Goal: Task Accomplishment & Management: Use online tool/utility

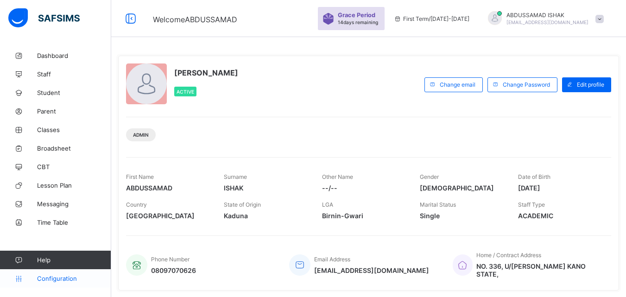
click at [57, 277] on span "Configuration" at bounding box center [74, 278] width 74 height 7
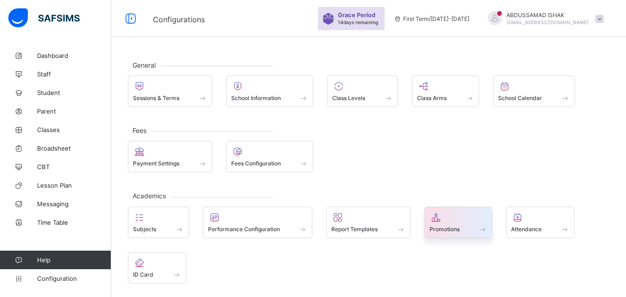
click at [472, 226] on div "Promotions" at bounding box center [458, 229] width 58 height 8
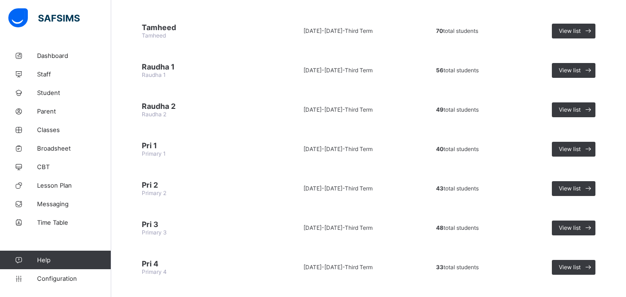
scroll to position [107, 0]
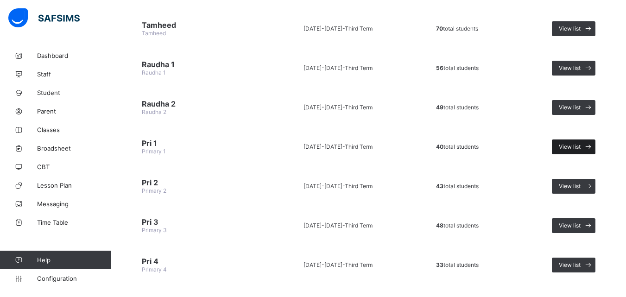
click at [576, 142] on div "View list" at bounding box center [574, 146] width 44 height 15
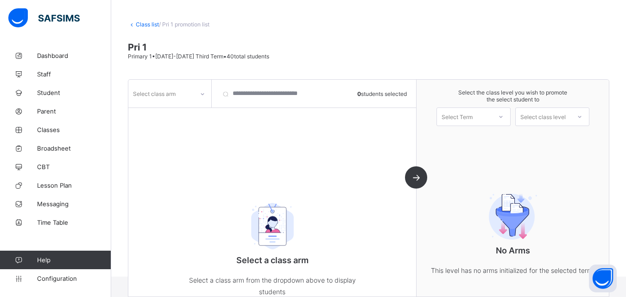
scroll to position [61, 0]
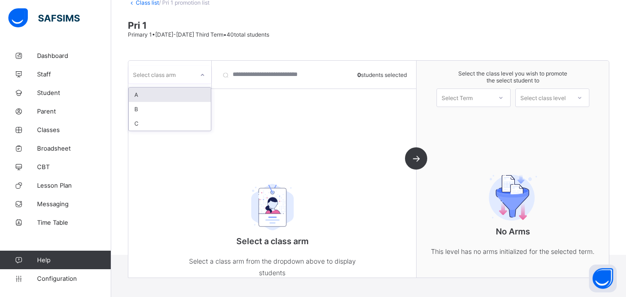
click at [193, 82] on div "Select class arm" at bounding box center [169, 75] width 83 height 18
click at [160, 99] on div "A" at bounding box center [170, 95] width 82 height 14
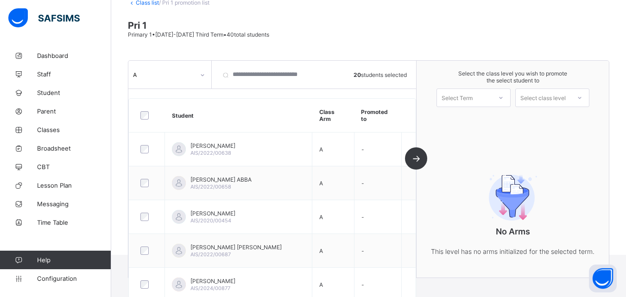
click at [502, 98] on icon at bounding box center [500, 98] width 3 height 2
click at [492, 120] on div "First Term [DATE]-[DATE]" at bounding box center [473, 121] width 73 height 21
click at [553, 101] on div "Select class level" at bounding box center [542, 97] width 45 height 19
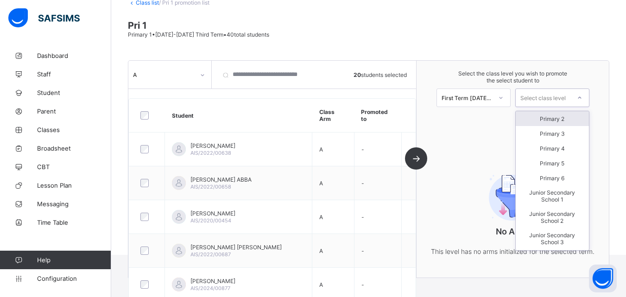
click at [548, 123] on div "Primary 2" at bounding box center [552, 118] width 73 height 15
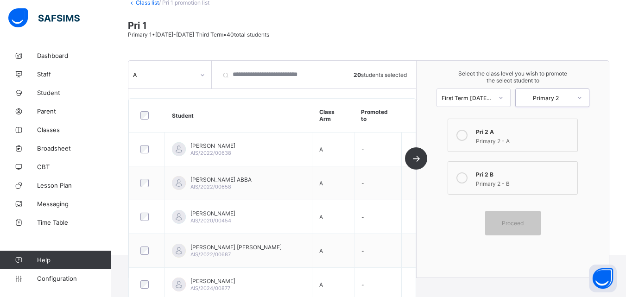
click at [503, 137] on div "Primary 2 - A" at bounding box center [524, 139] width 96 height 9
click at [528, 215] on div "Proceed" at bounding box center [513, 223] width 56 height 25
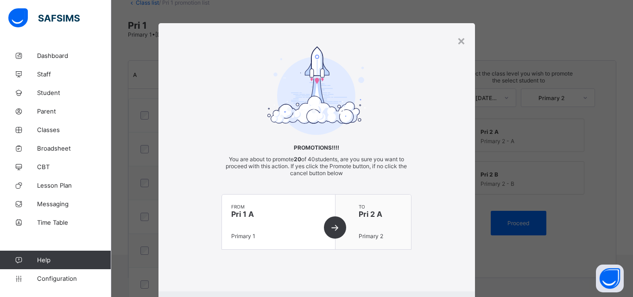
click at [335, 222] on div "from Pri 1 A Primary 1" at bounding box center [278, 222] width 113 height 55
click at [329, 227] on div "from Pri 1 A Primary 1" at bounding box center [278, 222] width 113 height 55
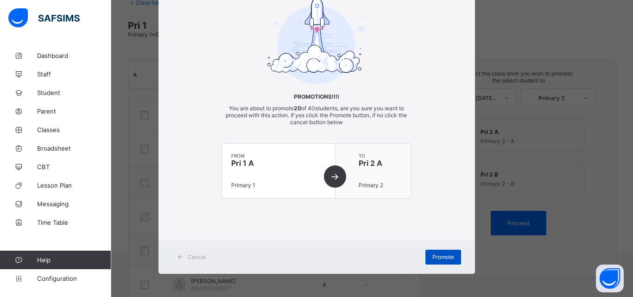
click at [448, 259] on span "Promote" at bounding box center [443, 256] width 22 height 7
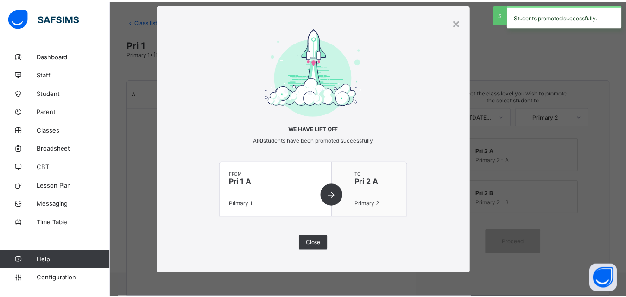
scroll to position [19, 0]
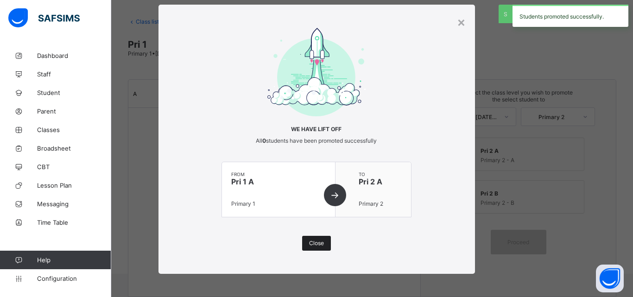
click at [316, 239] on div "Close" at bounding box center [316, 243] width 29 height 15
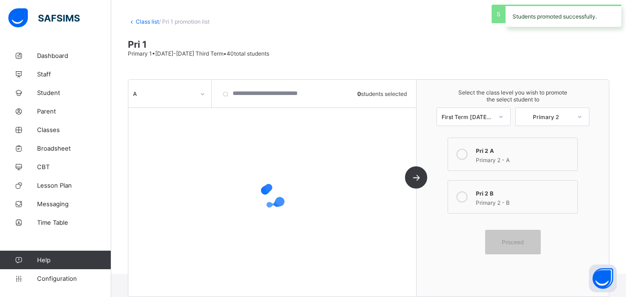
scroll to position [61, 0]
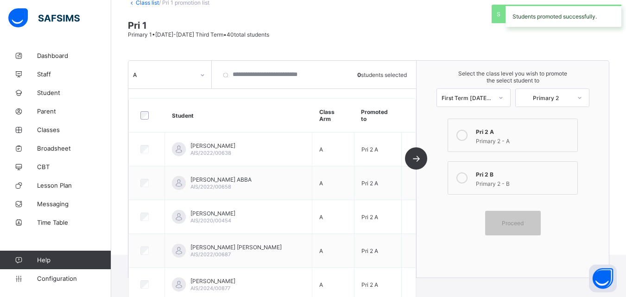
click at [181, 81] on div "A" at bounding box center [169, 75] width 83 height 18
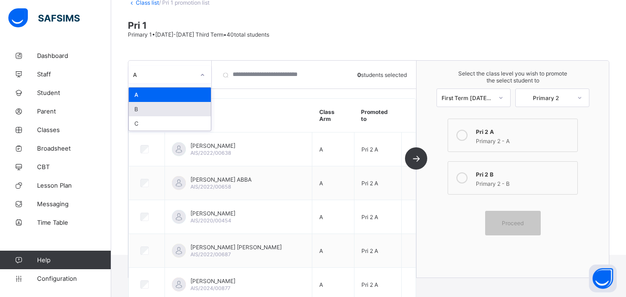
click at [161, 113] on div "B" at bounding box center [170, 109] width 82 height 14
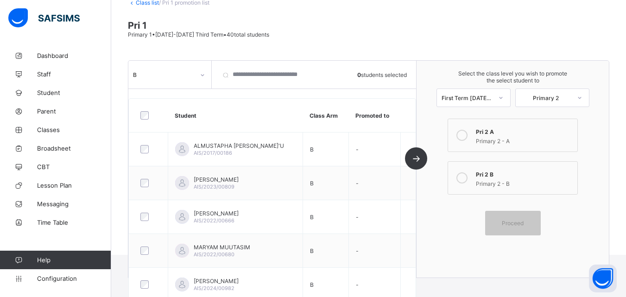
click at [504, 172] on div "Pri 2 B" at bounding box center [524, 173] width 96 height 9
click at [517, 227] on div "Proceed" at bounding box center [513, 223] width 56 height 25
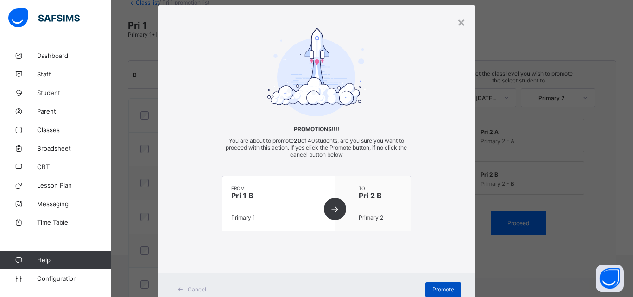
click at [444, 284] on div "Promote" at bounding box center [443, 289] width 36 height 15
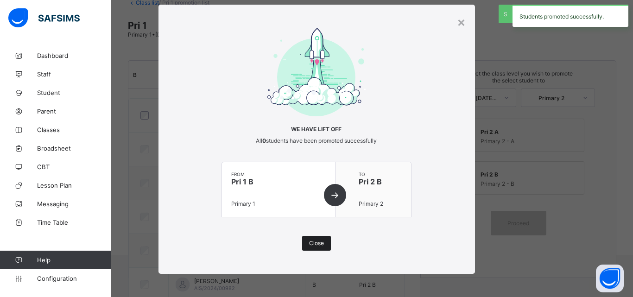
click at [314, 244] on span "Close" at bounding box center [316, 242] width 15 height 7
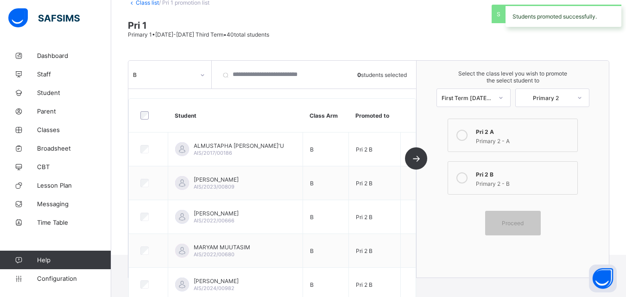
click at [164, 59] on div "Class list / Pri 1 promotion list Pri 1 Primary 1 • [DATE]-[DATE] Third Term • …" at bounding box center [368, 120] width 515 height 270
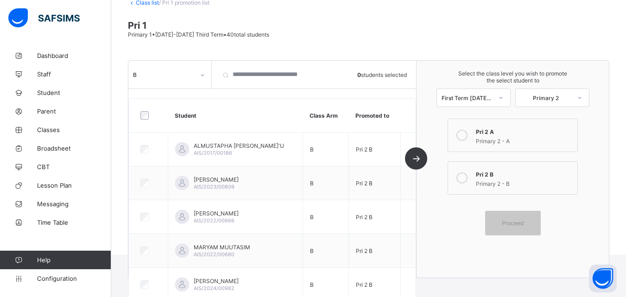
click at [158, 4] on link "Class list" at bounding box center [147, 2] width 23 height 7
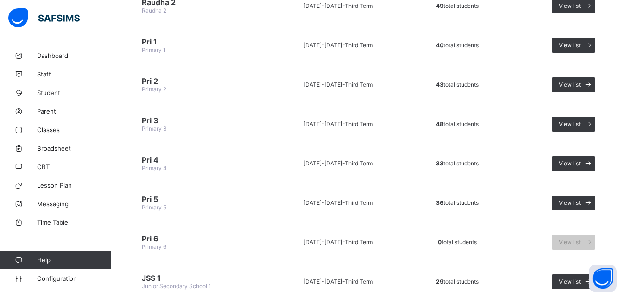
scroll to position [209, 0]
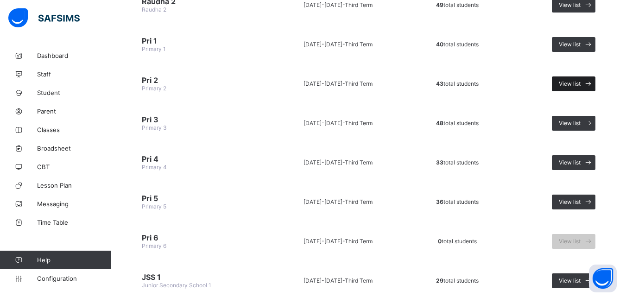
click at [569, 87] on div "View list" at bounding box center [574, 83] width 44 height 15
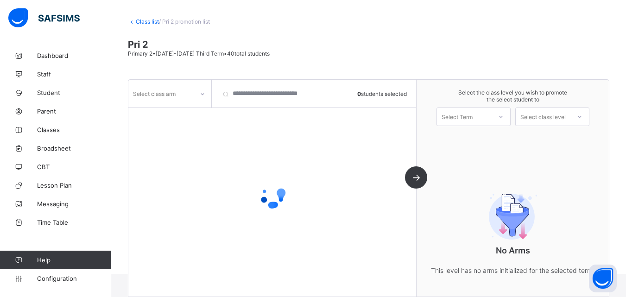
scroll to position [61, 0]
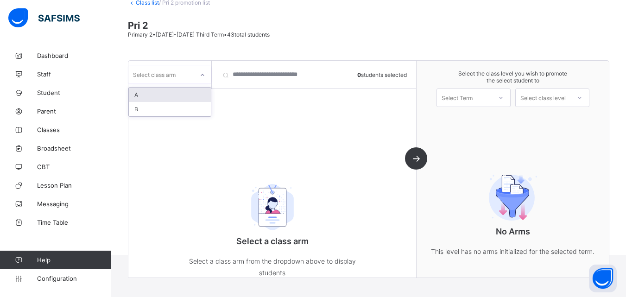
click at [201, 75] on icon at bounding box center [203, 74] width 6 height 9
click at [187, 95] on div "A" at bounding box center [170, 95] width 82 height 14
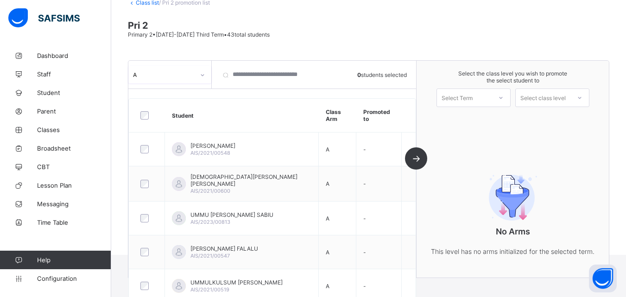
click at [502, 106] on div at bounding box center [500, 98] width 19 height 18
click at [498, 118] on div "First Term [DATE]-[DATE]" at bounding box center [473, 121] width 73 height 21
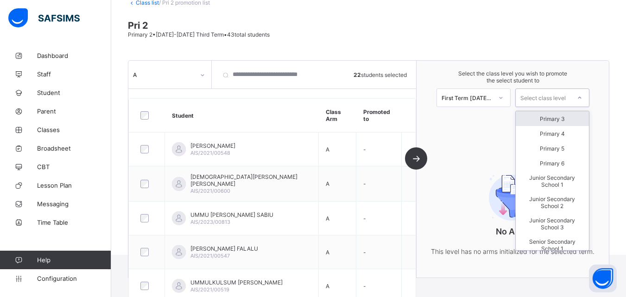
click at [537, 101] on div "Select class level" at bounding box center [542, 97] width 45 height 19
click at [542, 120] on div "Primary 3" at bounding box center [552, 118] width 73 height 15
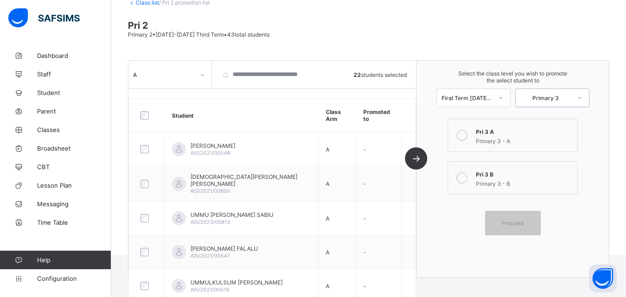
click at [517, 143] on div "Primary 3 - A" at bounding box center [524, 139] width 96 height 9
click at [515, 219] on div "Proceed" at bounding box center [513, 223] width 56 height 25
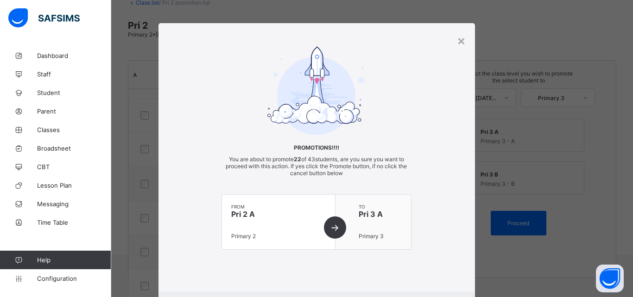
scroll to position [51, 0]
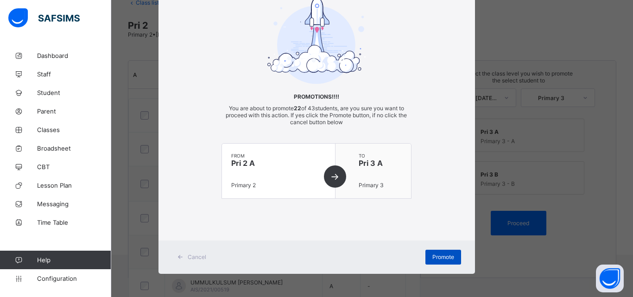
click at [426, 256] on div "Promote" at bounding box center [443, 257] width 36 height 15
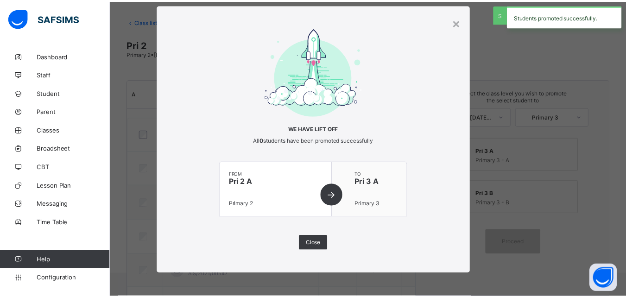
scroll to position [61, 0]
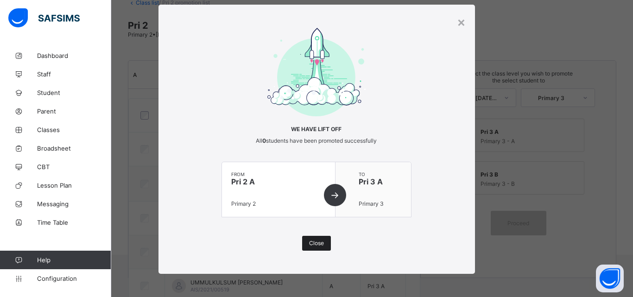
click at [310, 237] on div "Close" at bounding box center [316, 243] width 29 height 15
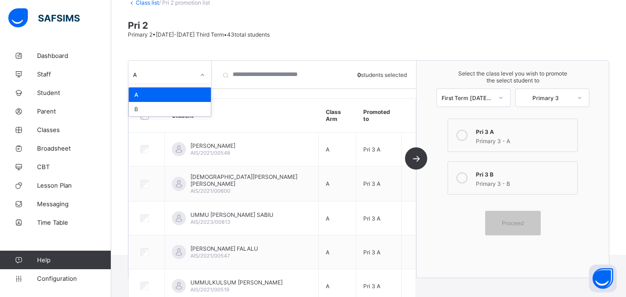
click at [200, 74] on icon at bounding box center [203, 74] width 6 height 9
click at [187, 109] on div "B" at bounding box center [170, 109] width 82 height 14
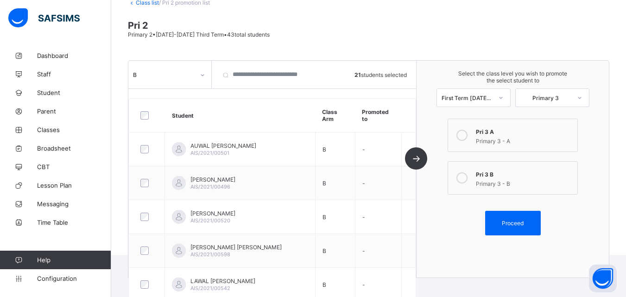
click at [519, 170] on div "Pri 3 B" at bounding box center [524, 173] width 96 height 9
click at [519, 221] on span "Proceed" at bounding box center [513, 223] width 22 height 7
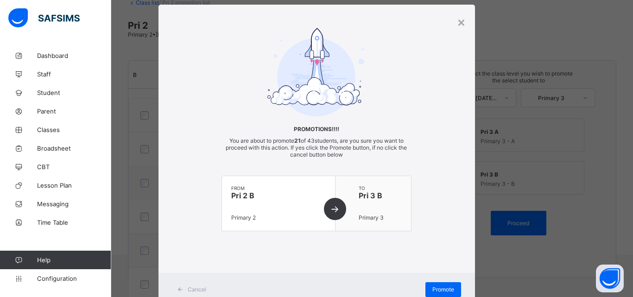
scroll to position [51, 0]
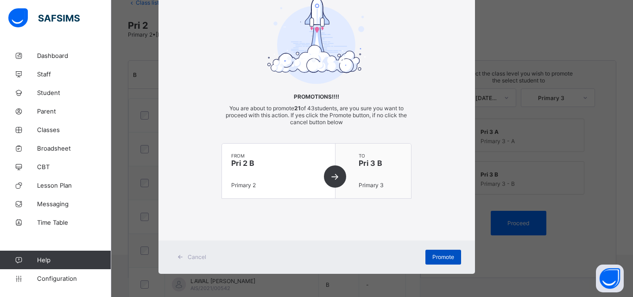
click at [440, 255] on span "Promote" at bounding box center [443, 256] width 22 height 7
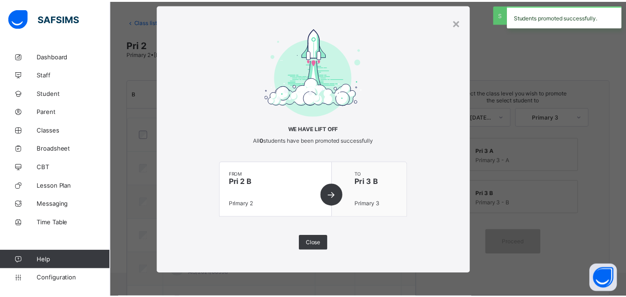
scroll to position [61, 0]
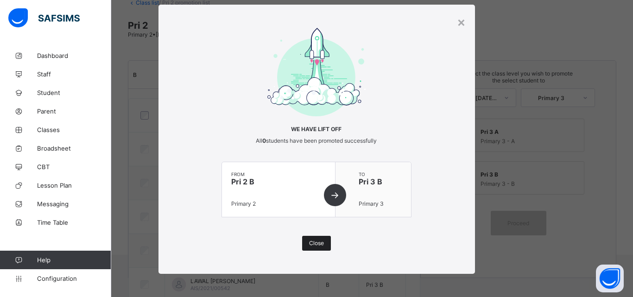
click at [312, 238] on div "Close" at bounding box center [316, 243] width 29 height 15
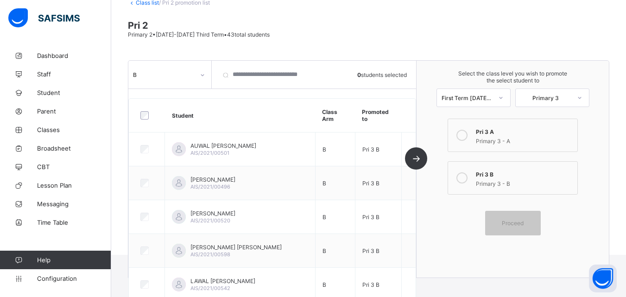
click at [147, 5] on link "Class list" at bounding box center [147, 2] width 23 height 7
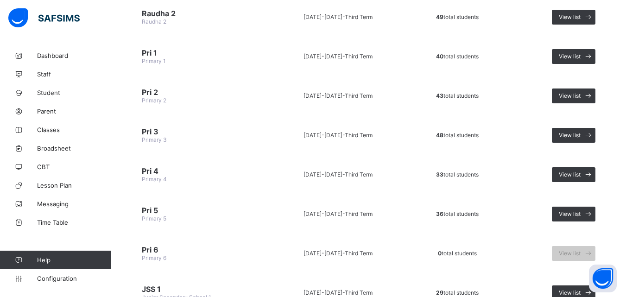
scroll to position [201, 0]
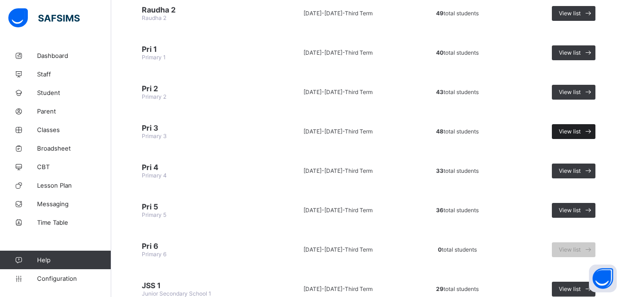
click at [568, 128] on span "View list" at bounding box center [570, 131] width 22 height 7
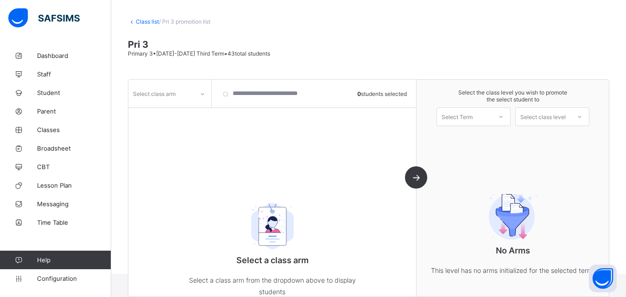
scroll to position [61, 0]
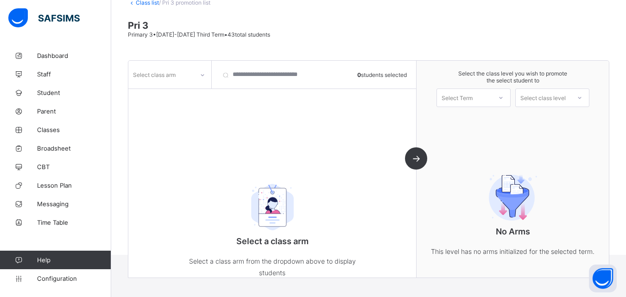
click at [199, 73] on div at bounding box center [203, 75] width 16 height 15
click at [189, 91] on div "A" at bounding box center [170, 95] width 82 height 14
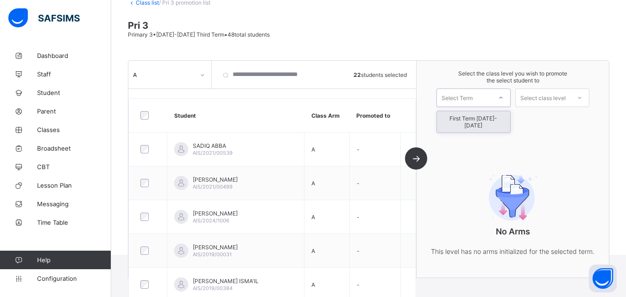
click at [486, 103] on div "Select Term" at bounding box center [464, 97] width 55 height 13
click at [482, 125] on div "First Term [DATE]-[DATE]" at bounding box center [473, 121] width 73 height 21
click at [565, 97] on div "Select class level" at bounding box center [542, 97] width 45 height 19
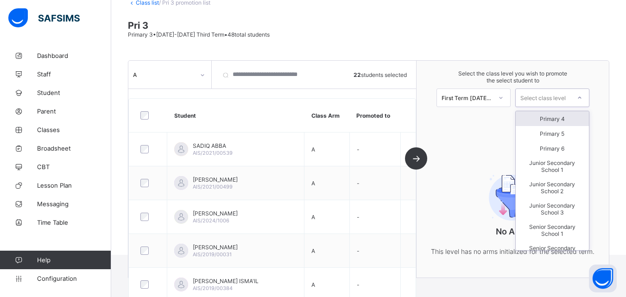
click at [554, 123] on div "Primary 4" at bounding box center [552, 118] width 73 height 15
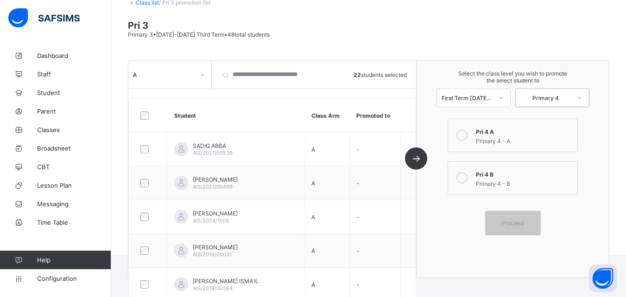
click at [500, 138] on div "Primary 4 - A" at bounding box center [524, 139] width 96 height 9
click at [516, 217] on div "Proceed" at bounding box center [513, 223] width 56 height 25
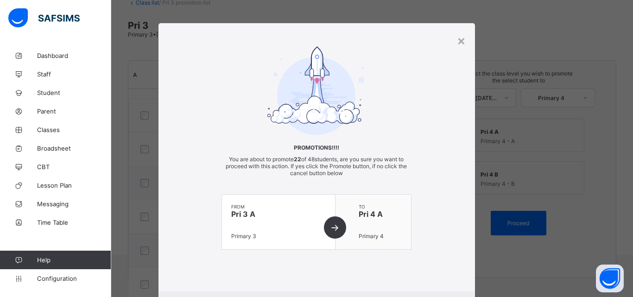
scroll to position [51, 0]
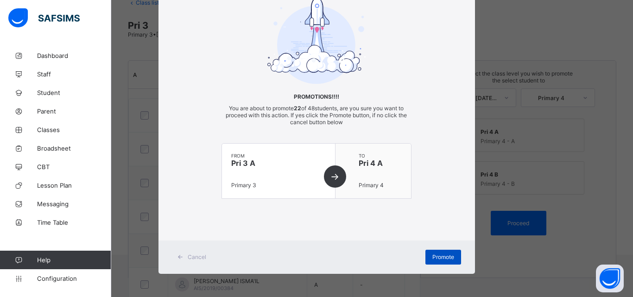
click at [438, 258] on span "Promote" at bounding box center [443, 256] width 22 height 7
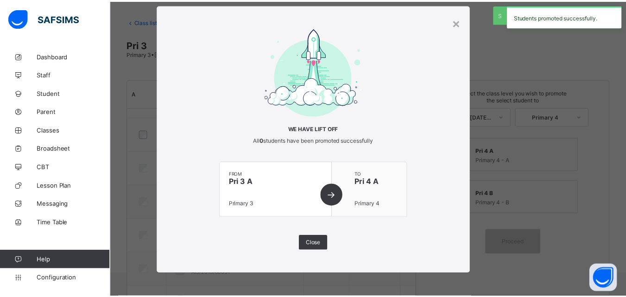
scroll to position [61, 0]
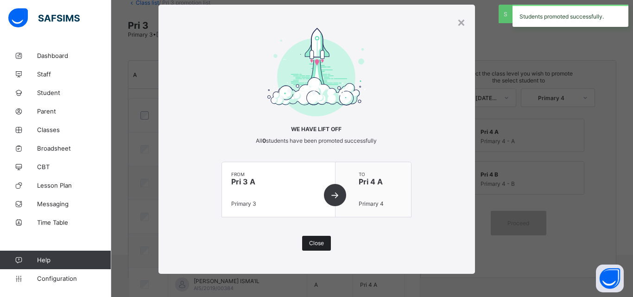
click at [323, 239] on div "Close" at bounding box center [316, 243] width 29 height 15
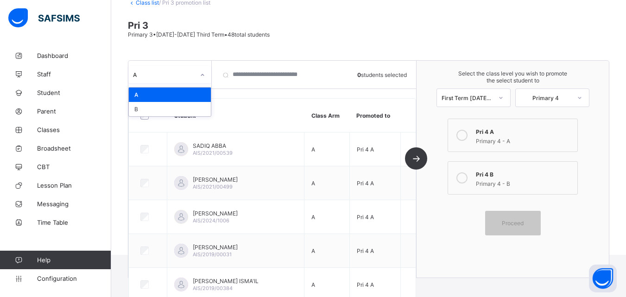
click at [199, 71] on div at bounding box center [203, 75] width 16 height 15
click at [195, 102] on div "B" at bounding box center [170, 109] width 82 height 14
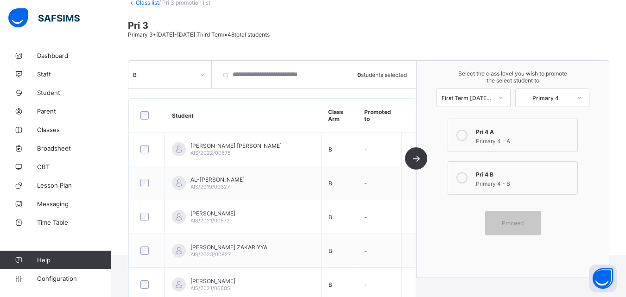
click at [515, 184] on div "Primary 4 - B" at bounding box center [524, 182] width 96 height 9
click at [512, 220] on span "Proceed" at bounding box center [513, 223] width 22 height 7
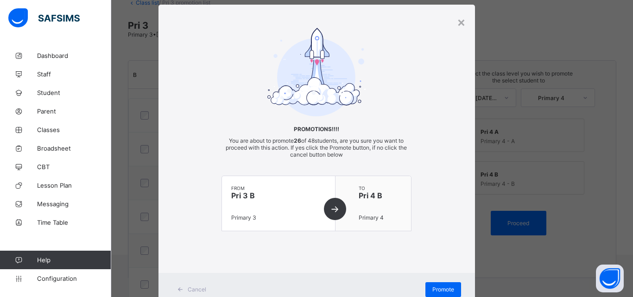
scroll to position [51, 0]
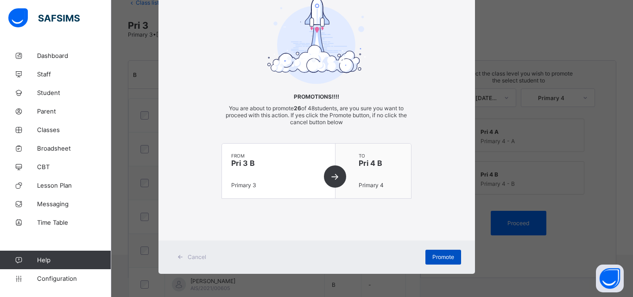
click at [449, 255] on span "Promote" at bounding box center [443, 256] width 22 height 7
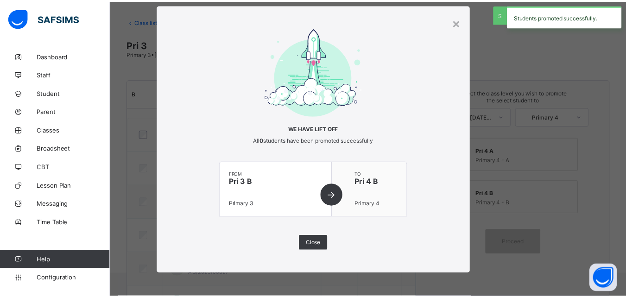
scroll to position [61, 0]
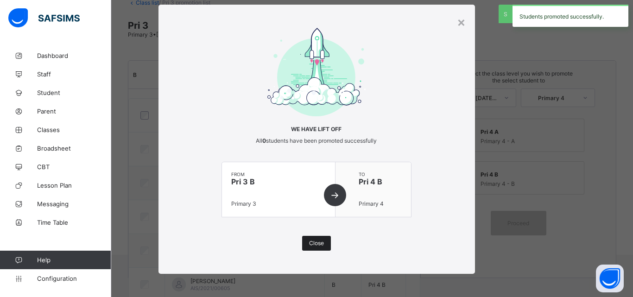
click at [313, 246] on span "Close" at bounding box center [316, 242] width 15 height 7
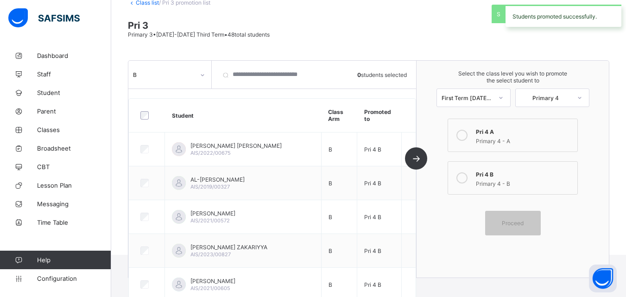
click at [153, 2] on link "Class list" at bounding box center [147, 2] width 23 height 7
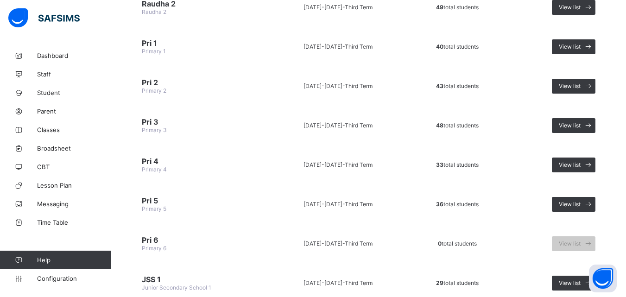
scroll to position [234, 0]
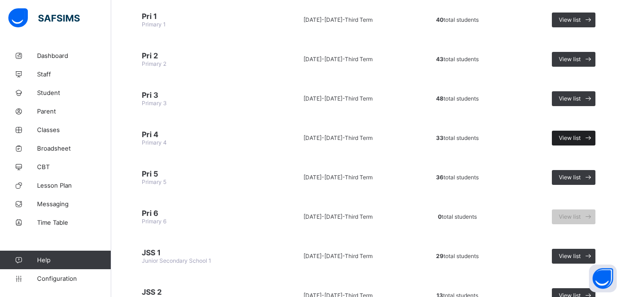
click at [562, 134] on div "View list" at bounding box center [574, 138] width 44 height 15
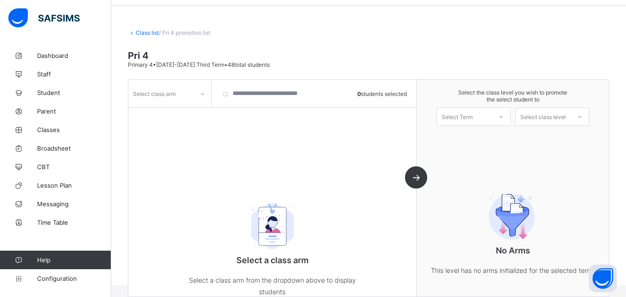
scroll to position [61, 0]
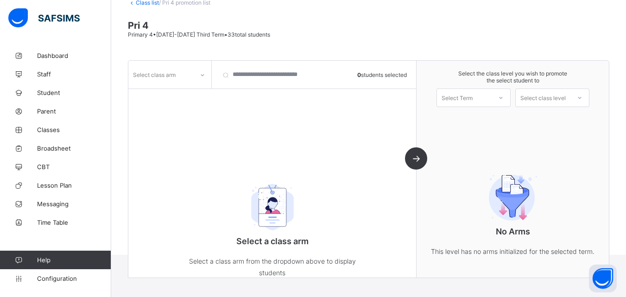
click at [174, 88] on div "Select class arm" at bounding box center [169, 75] width 83 height 28
click at [171, 81] on div "Select class arm" at bounding box center [154, 75] width 43 height 18
click at [171, 101] on div "B" at bounding box center [170, 95] width 82 height 14
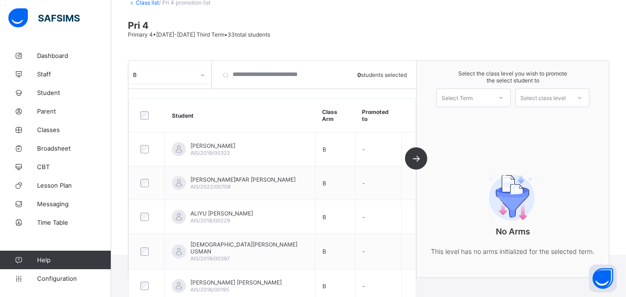
click at [195, 73] on div at bounding box center [203, 75] width 16 height 15
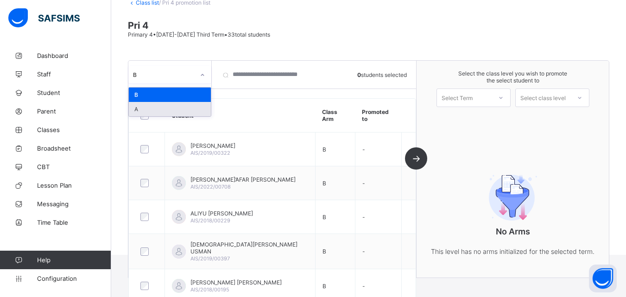
click at [188, 107] on div "A" at bounding box center [170, 109] width 82 height 14
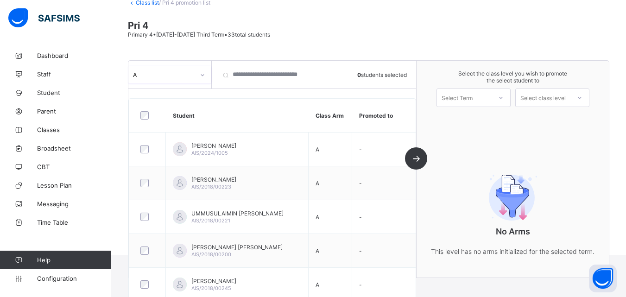
click at [140, 120] on div at bounding box center [147, 115] width 23 height 19
click at [149, 117] on div at bounding box center [147, 115] width 18 height 8
click at [493, 85] on span at bounding box center [513, 86] width 174 height 5
click at [485, 104] on div "Select Term" at bounding box center [473, 97] width 74 height 19
click at [476, 123] on div "First Term [DATE]-[DATE]" at bounding box center [473, 121] width 73 height 21
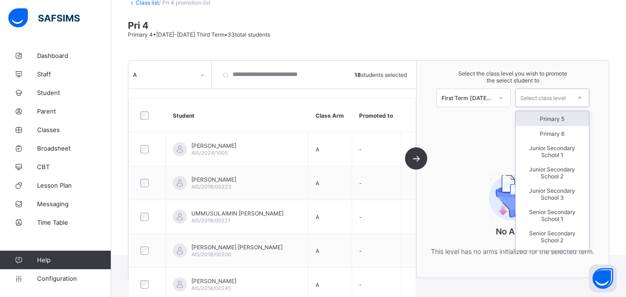
click at [541, 94] on div "Select class level" at bounding box center [542, 97] width 45 height 19
click at [544, 118] on div "Primary 5" at bounding box center [552, 118] width 73 height 15
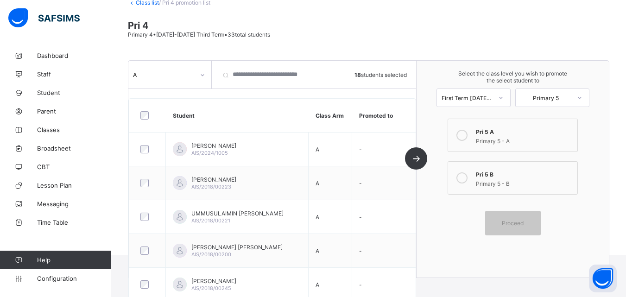
click at [509, 139] on div "Primary 5 - A" at bounding box center [524, 139] width 96 height 9
click at [512, 222] on span "Proceed" at bounding box center [513, 223] width 22 height 7
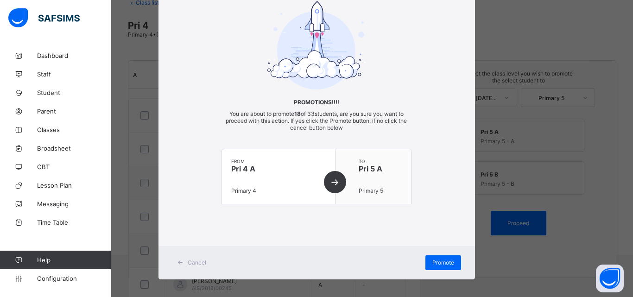
scroll to position [51, 0]
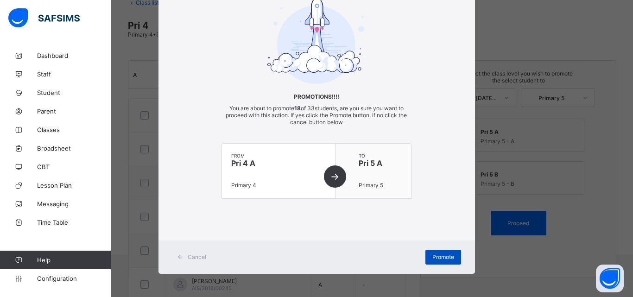
click at [437, 254] on span "Promote" at bounding box center [443, 256] width 22 height 7
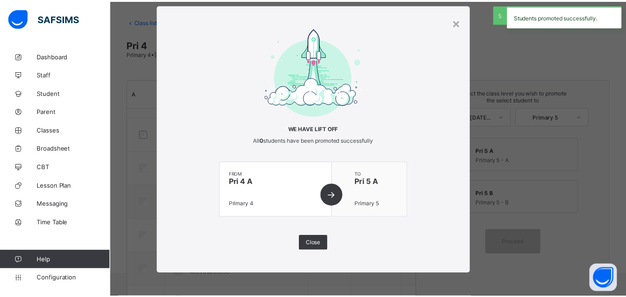
scroll to position [61, 0]
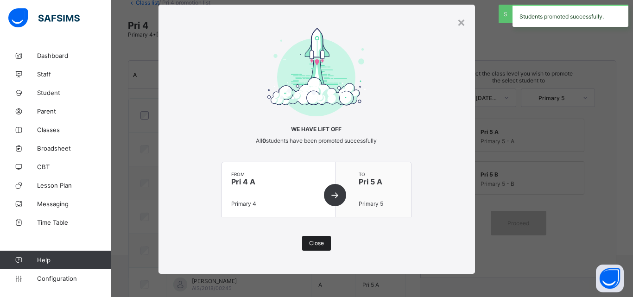
click at [319, 238] on div "Close" at bounding box center [316, 243] width 29 height 15
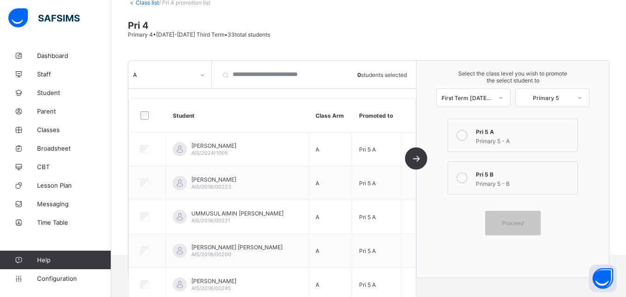
click at [196, 86] on div "A" at bounding box center [169, 75] width 83 height 28
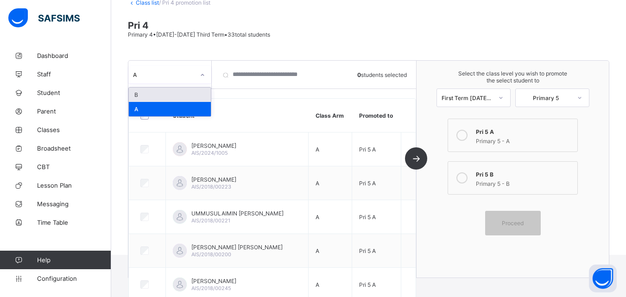
click at [196, 67] on div at bounding box center [203, 75] width 18 height 18
click at [183, 94] on div "B" at bounding box center [170, 95] width 82 height 14
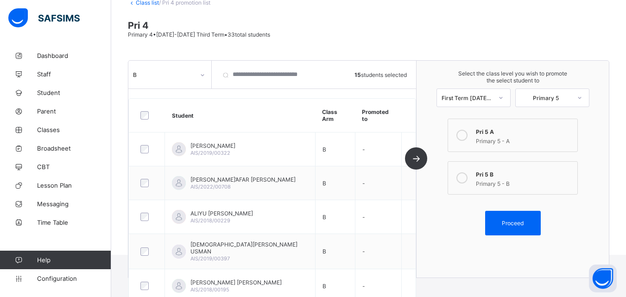
click at [522, 184] on div "Primary 5 - B" at bounding box center [524, 182] width 96 height 9
click at [522, 216] on div "Proceed" at bounding box center [513, 223] width 56 height 25
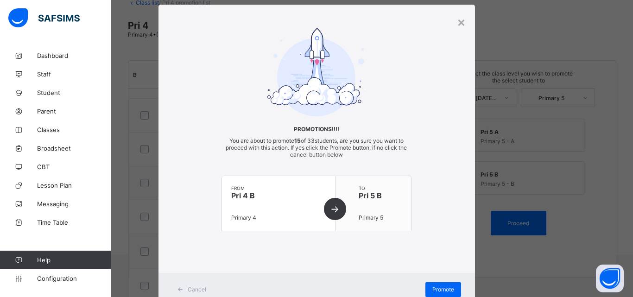
scroll to position [51, 0]
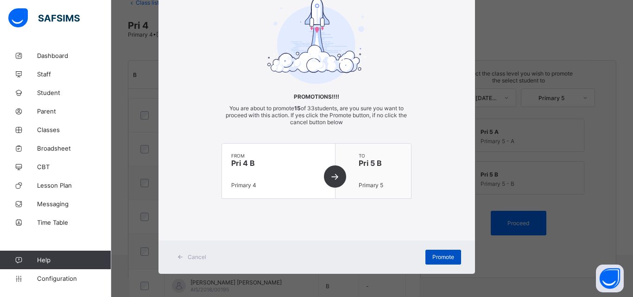
click at [439, 257] on span "Promote" at bounding box center [443, 256] width 22 height 7
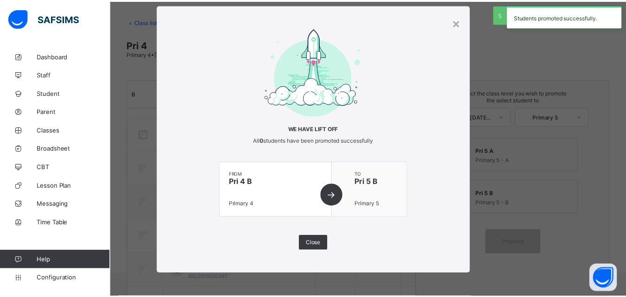
scroll to position [61, 0]
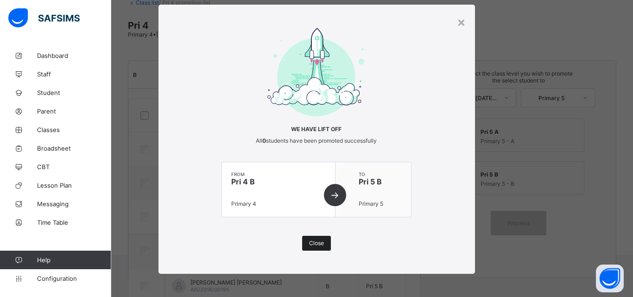
click at [327, 243] on div "Close" at bounding box center [316, 243] width 29 height 15
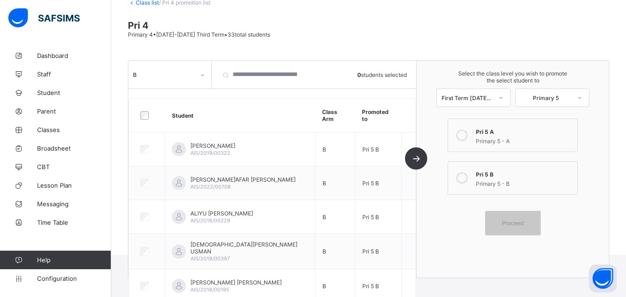
click at [145, 5] on link "Class list" at bounding box center [147, 2] width 23 height 7
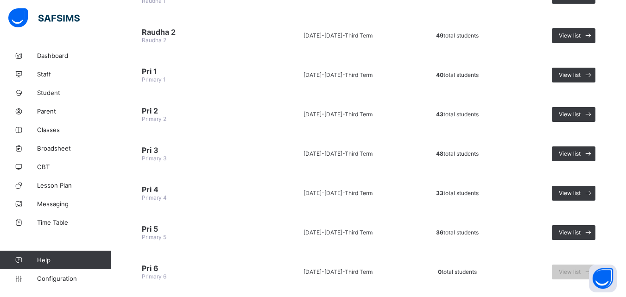
scroll to position [211, 0]
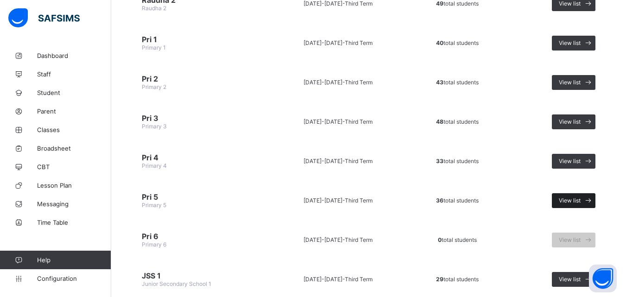
click at [571, 197] on span "View list" at bounding box center [570, 200] width 22 height 7
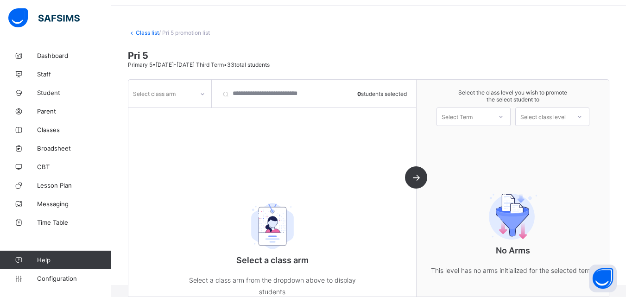
scroll to position [61, 0]
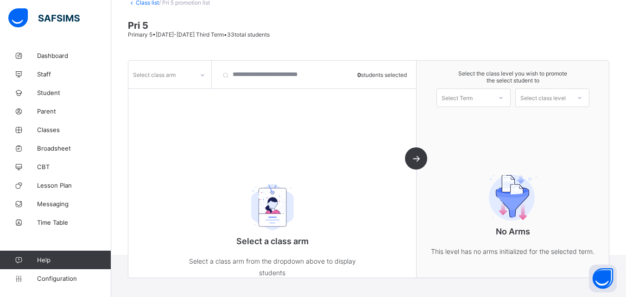
click at [196, 89] on div "Select class arm 0 students selected Select a class arm Select a class arm from…" at bounding box center [272, 169] width 288 height 217
click at [199, 75] on div at bounding box center [203, 75] width 16 height 15
click at [187, 100] on div "A" at bounding box center [170, 95] width 82 height 14
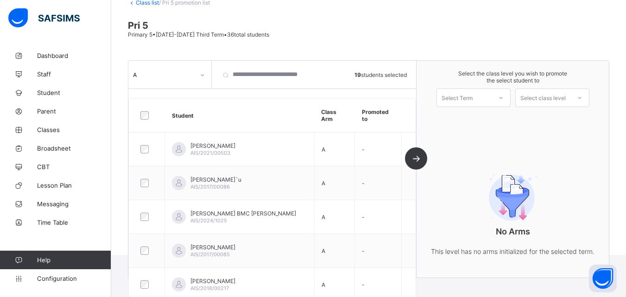
click at [472, 99] on div "Select Term" at bounding box center [456, 97] width 31 height 19
click at [476, 116] on div "First Term [DATE]-[DATE]" at bounding box center [473, 121] width 73 height 21
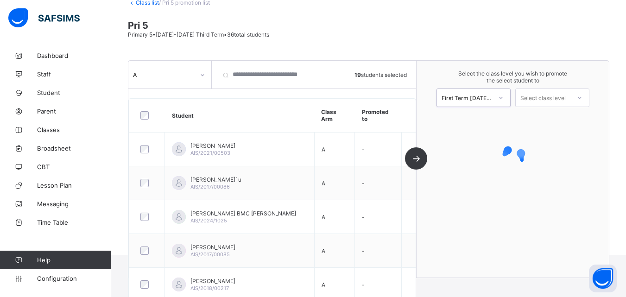
click at [558, 100] on div "Select class level" at bounding box center [542, 97] width 45 height 19
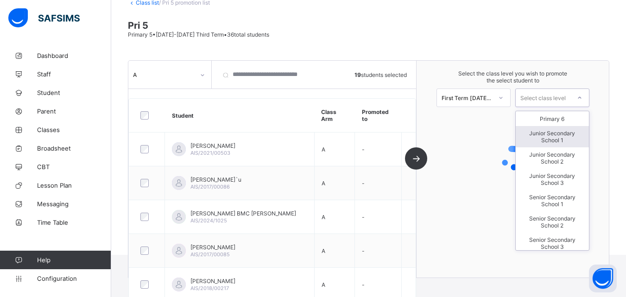
click at [569, 133] on div "Junior Secondary School 1" at bounding box center [552, 136] width 73 height 21
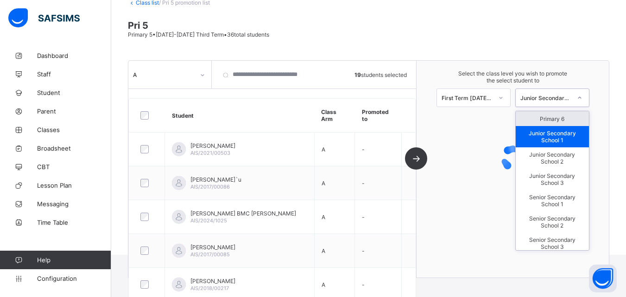
click at [569, 100] on div "Junior Secondary School 1" at bounding box center [545, 97] width 51 height 7
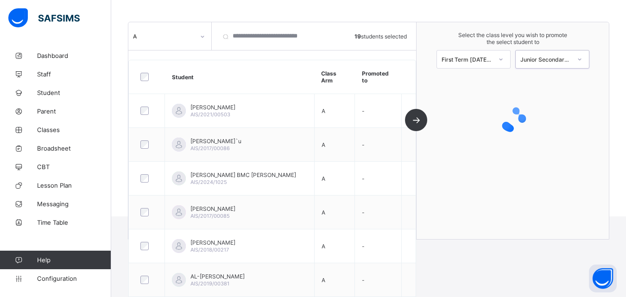
scroll to position [102, 0]
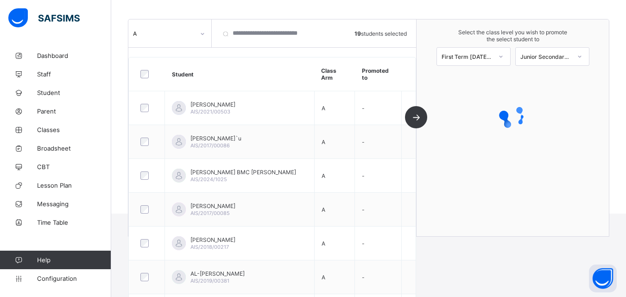
click at [448, 102] on div at bounding box center [512, 116] width 192 height 37
click at [535, 55] on div "Junior Secondary School 1" at bounding box center [545, 56] width 51 height 7
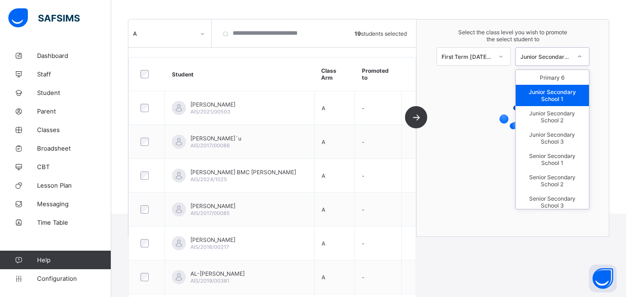
click at [547, 100] on div "Junior Secondary School 1" at bounding box center [552, 95] width 73 height 21
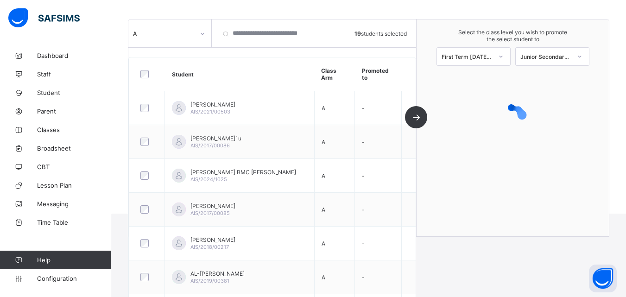
click at [416, 116] on div "A 19 students selected Student Class Arm Promoted to [PERSON_NAME] AIS/2021/005…" at bounding box center [272, 127] width 288 height 217
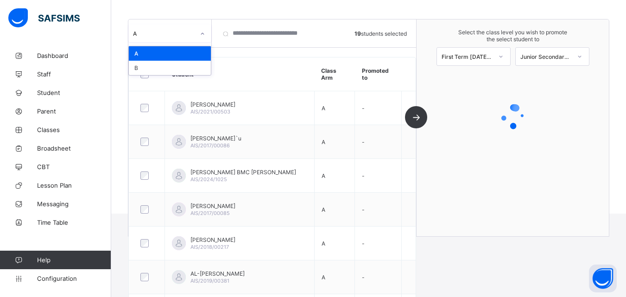
click at [193, 36] on div "A" at bounding box center [164, 33] width 62 height 7
click at [182, 52] on div "A" at bounding box center [170, 53] width 82 height 14
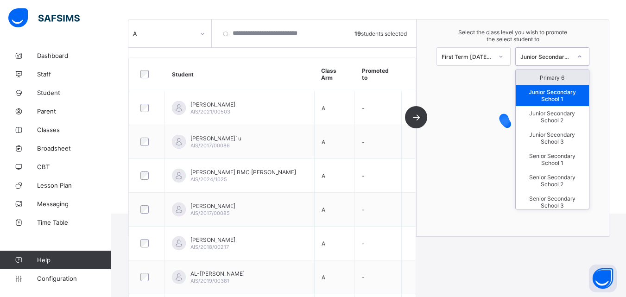
click at [542, 56] on div "Junior Secondary School 1" at bounding box center [545, 56] width 51 height 7
click at [553, 97] on div "Junior Secondary School 1" at bounding box center [552, 95] width 73 height 21
click at [562, 55] on div "Junior Secondary School 1" at bounding box center [545, 56] width 51 height 7
click at [556, 75] on div "Primary 6" at bounding box center [552, 77] width 73 height 15
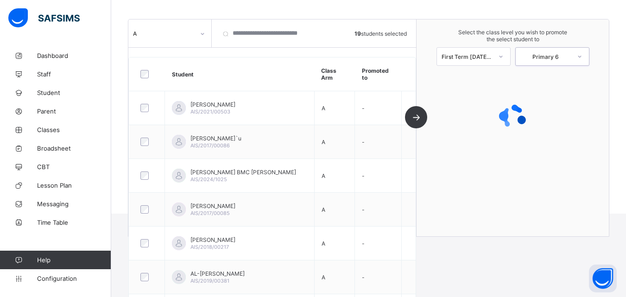
click at [558, 54] on div "Primary 6" at bounding box center [545, 56] width 51 height 7
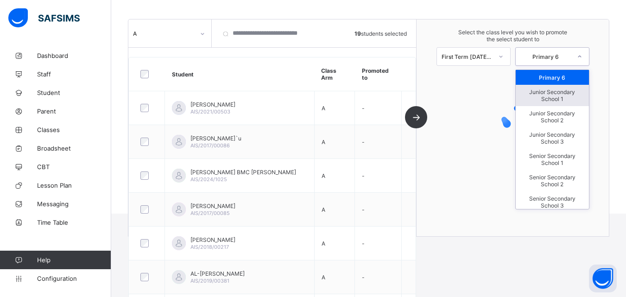
click at [558, 93] on div "Junior Secondary School 1" at bounding box center [552, 95] width 73 height 21
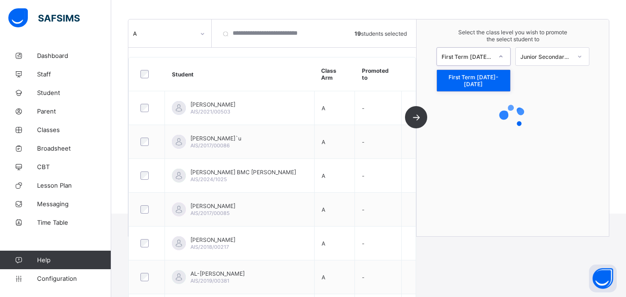
click at [493, 63] on div "First Term [DATE]-[DATE]" at bounding box center [473, 56] width 74 height 19
click at [492, 79] on div "First Term [DATE]-[DATE]" at bounding box center [473, 80] width 73 height 21
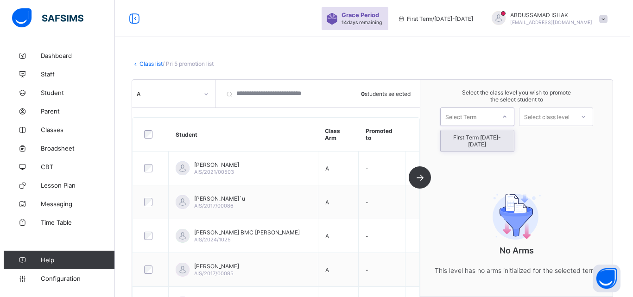
scroll to position [61, 0]
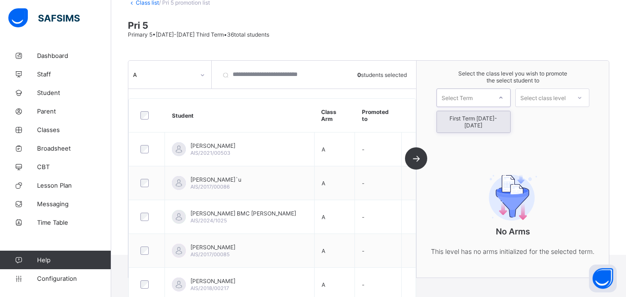
click at [487, 119] on div "First Term [DATE]-[DATE]" at bounding box center [473, 121] width 73 height 21
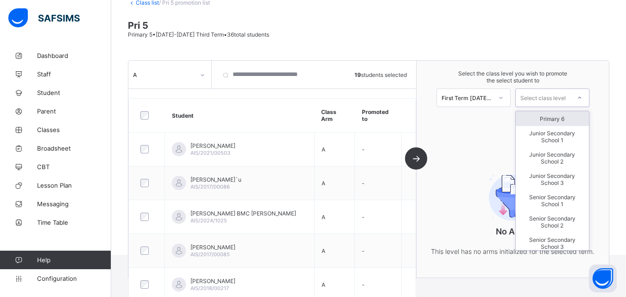
click at [546, 98] on div "Select class level" at bounding box center [542, 97] width 45 height 19
click at [546, 139] on div "Junior Secondary School 1" at bounding box center [552, 136] width 73 height 21
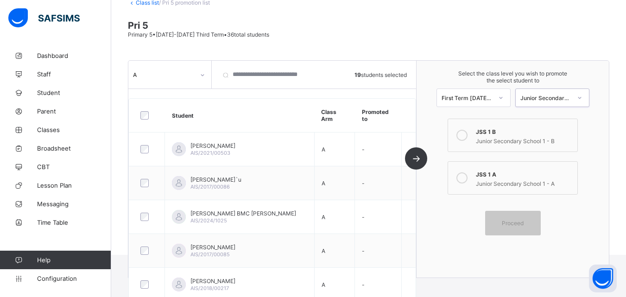
click at [497, 179] on div "Junior Secondary School 1 - A" at bounding box center [524, 182] width 96 height 9
click at [514, 219] on div "Proceed" at bounding box center [513, 223] width 56 height 25
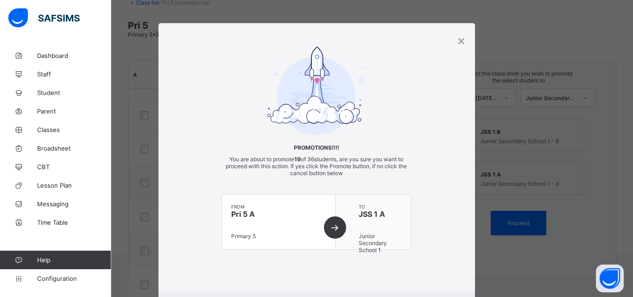
scroll to position [51, 0]
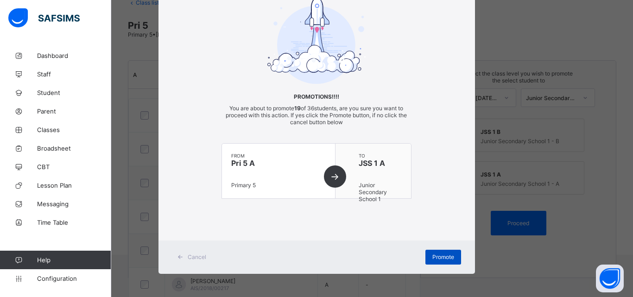
click at [445, 258] on span "Promote" at bounding box center [443, 256] width 22 height 7
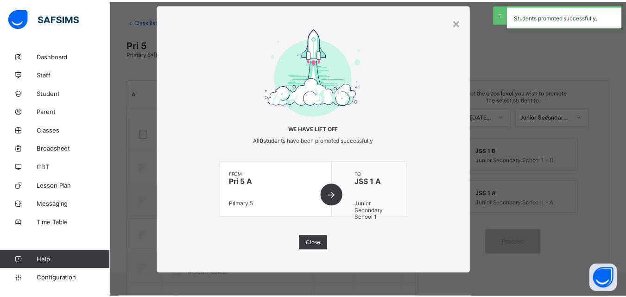
scroll to position [61, 0]
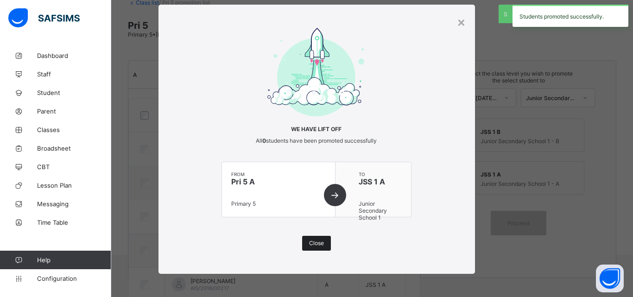
click at [320, 242] on span "Close" at bounding box center [316, 242] width 15 height 7
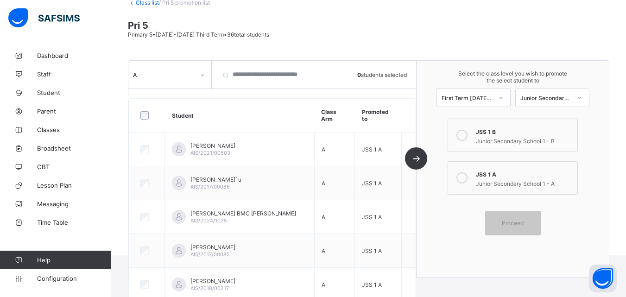
click at [147, 2] on link "Class list" at bounding box center [147, 2] width 23 height 7
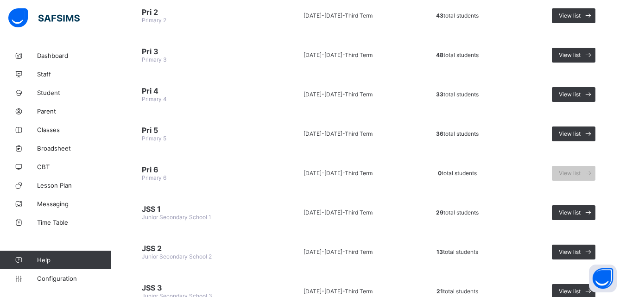
scroll to position [292, 0]
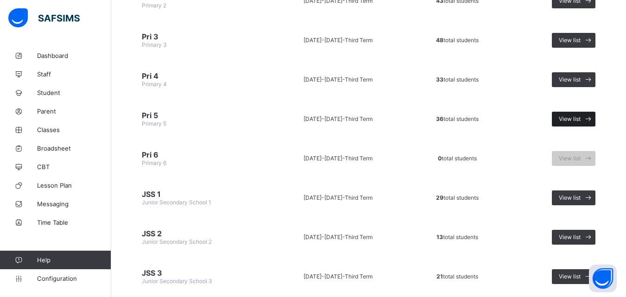
click at [580, 117] on span "View list" at bounding box center [570, 118] width 22 height 7
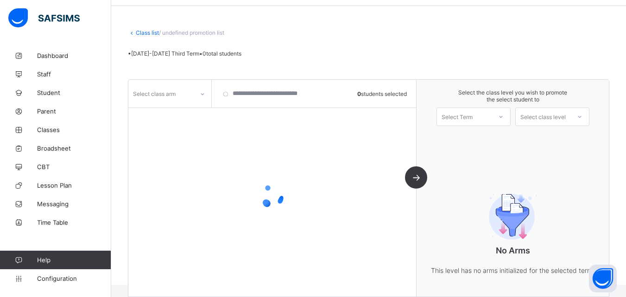
scroll to position [61, 0]
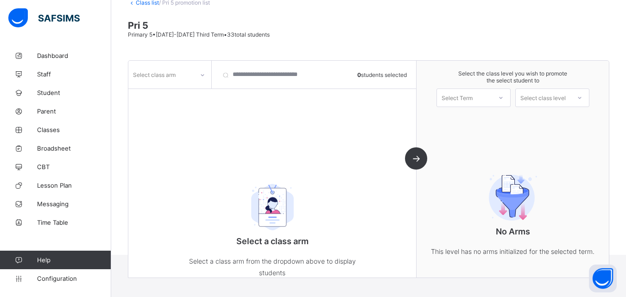
click at [194, 79] on div at bounding box center [203, 75] width 18 height 18
click at [176, 115] on div "B" at bounding box center [170, 109] width 82 height 14
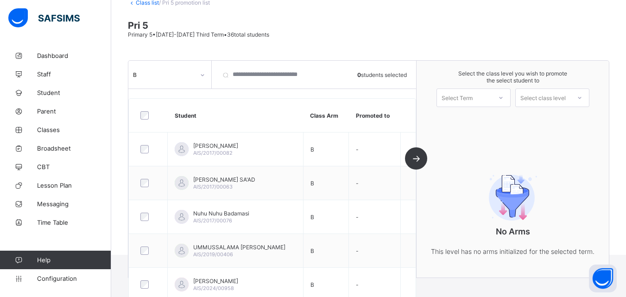
click at [149, 119] on div at bounding box center [148, 115] width 20 height 8
click at [486, 94] on div "Select Term" at bounding box center [464, 97] width 55 height 13
click at [481, 121] on div "First Term [DATE]-[DATE]" at bounding box center [473, 121] width 73 height 21
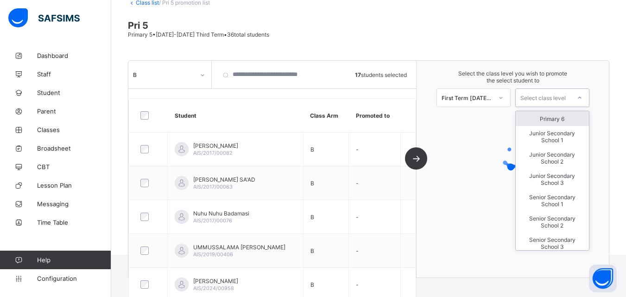
click at [539, 105] on div "Select class level" at bounding box center [552, 97] width 74 height 19
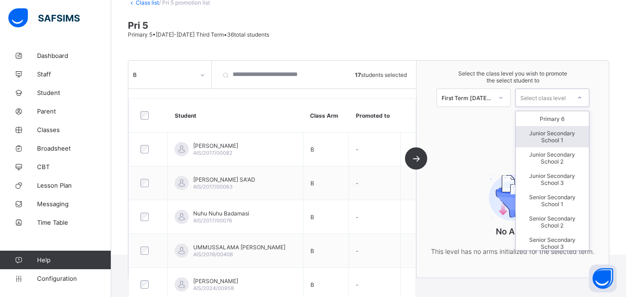
click at [561, 145] on div "Junior Secondary School 1" at bounding box center [552, 136] width 73 height 21
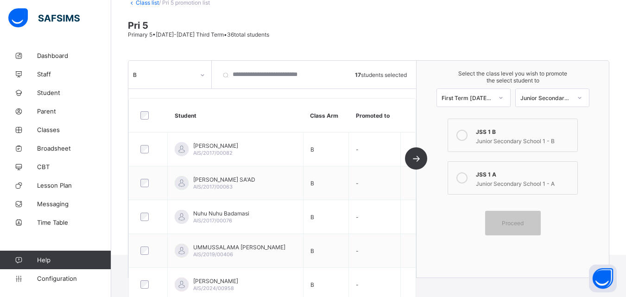
click at [471, 140] on div at bounding box center [462, 135] width 19 height 19
click at [523, 222] on span "Proceed" at bounding box center [513, 223] width 22 height 7
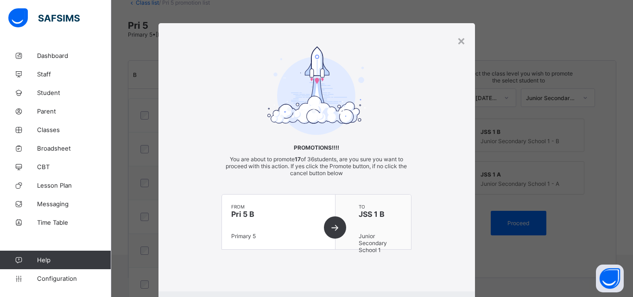
scroll to position [51, 0]
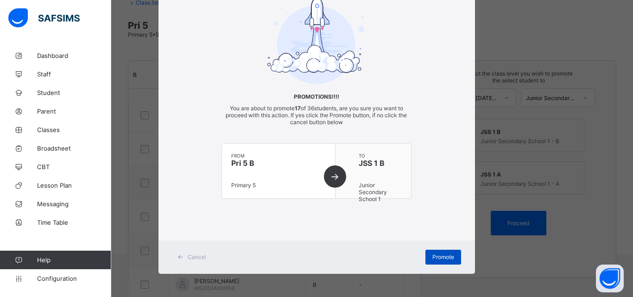
click at [439, 256] on span "Promote" at bounding box center [443, 256] width 22 height 7
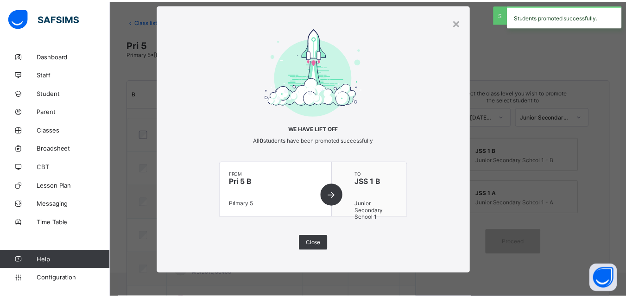
scroll to position [61, 0]
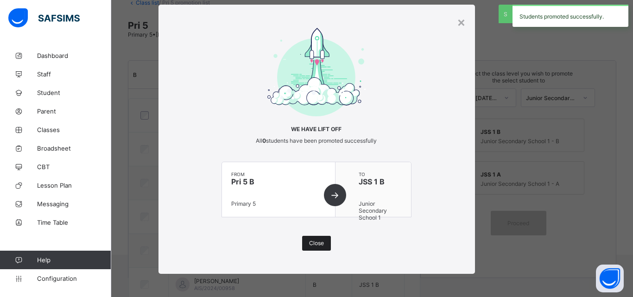
click at [312, 237] on div "Close" at bounding box center [316, 243] width 29 height 15
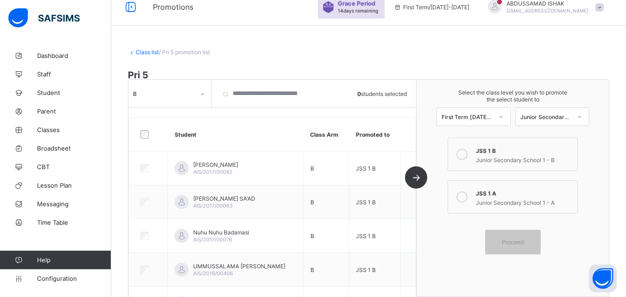
scroll to position [9, 0]
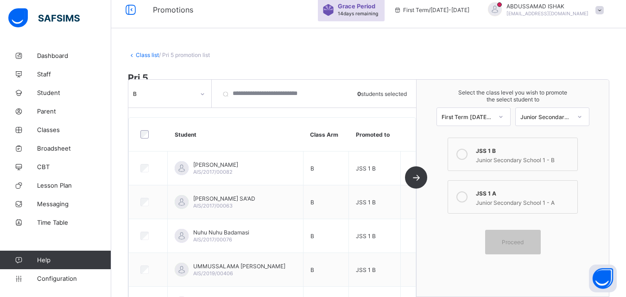
click at [142, 55] on link "Class list" at bounding box center [147, 54] width 23 height 7
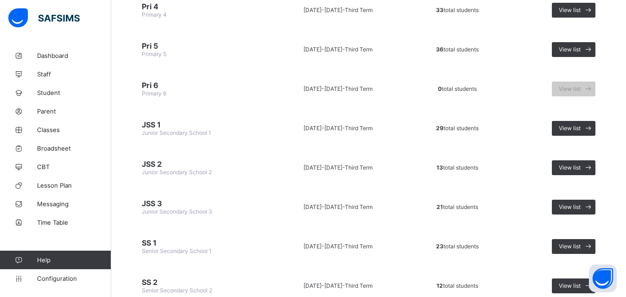
scroll to position [370, 0]
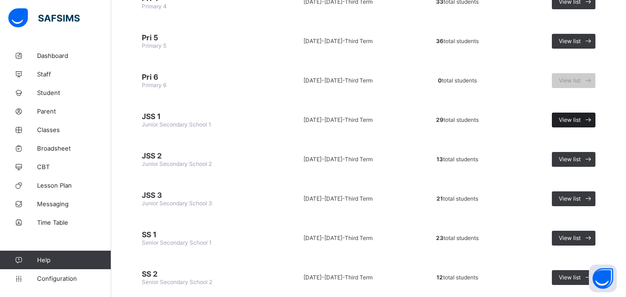
click at [573, 120] on span "View list" at bounding box center [570, 119] width 22 height 7
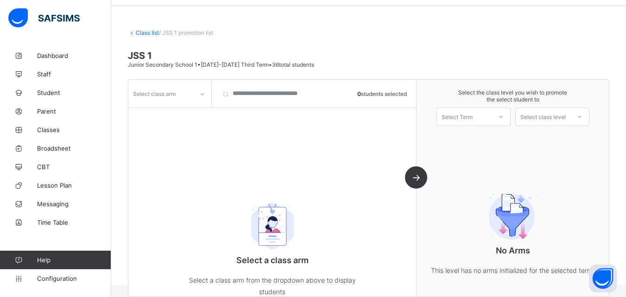
scroll to position [61, 0]
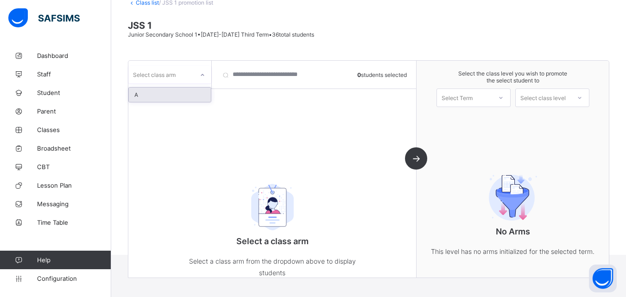
click at [198, 77] on div at bounding box center [203, 75] width 16 height 15
click at [181, 97] on div "A" at bounding box center [170, 95] width 82 height 14
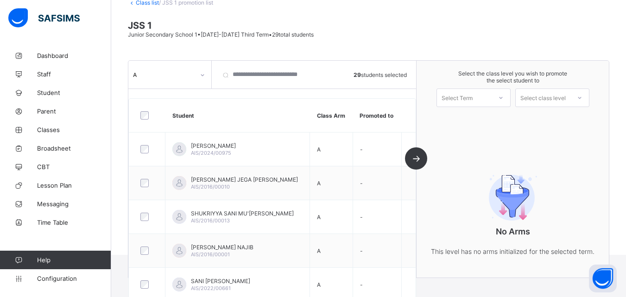
click at [499, 97] on div at bounding box center [500, 98] width 17 height 16
click at [499, 118] on div "First Term [DATE]-[DATE]" at bounding box center [473, 121] width 73 height 21
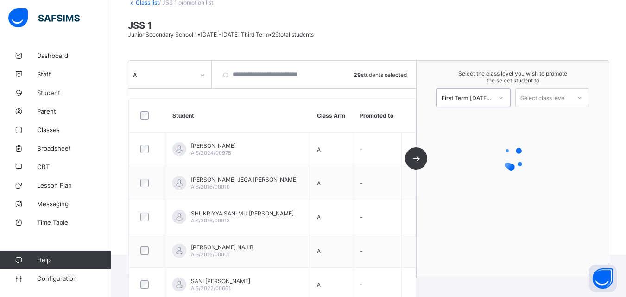
click at [554, 99] on div "Select class level" at bounding box center [542, 97] width 45 height 19
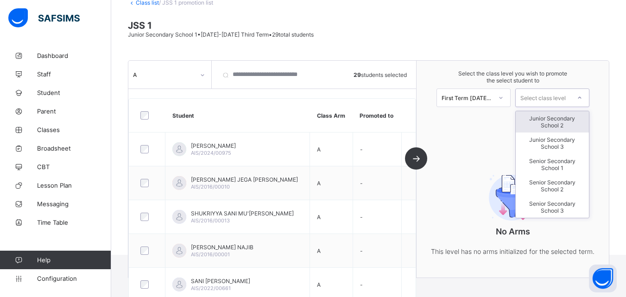
click at [566, 124] on div "Junior Secondary School 2" at bounding box center [552, 121] width 73 height 21
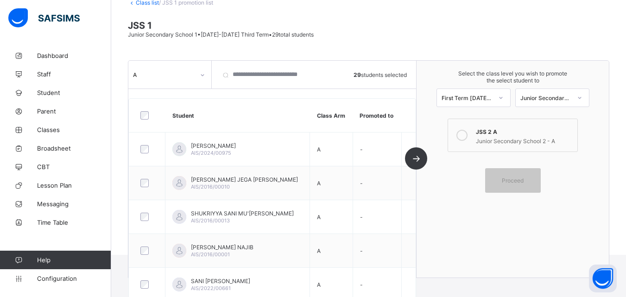
click at [509, 136] on div "Junior Secondary School 2 - A" at bounding box center [524, 139] width 96 height 9
click at [518, 172] on div "Proceed" at bounding box center [513, 180] width 56 height 25
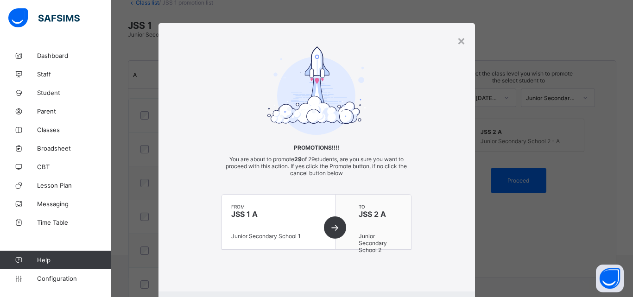
scroll to position [51, 0]
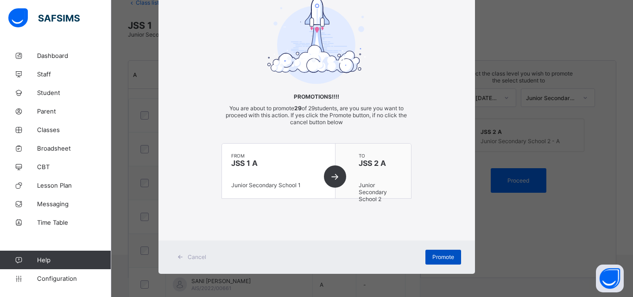
click at [433, 254] on span "Promote" at bounding box center [443, 256] width 22 height 7
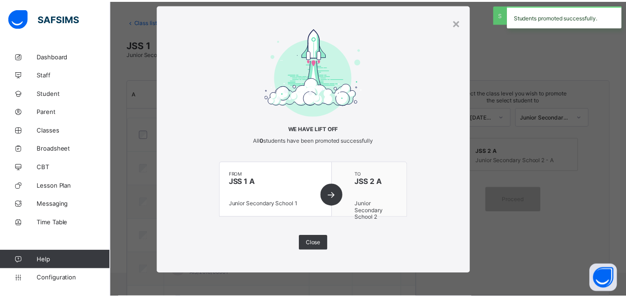
scroll to position [61, 0]
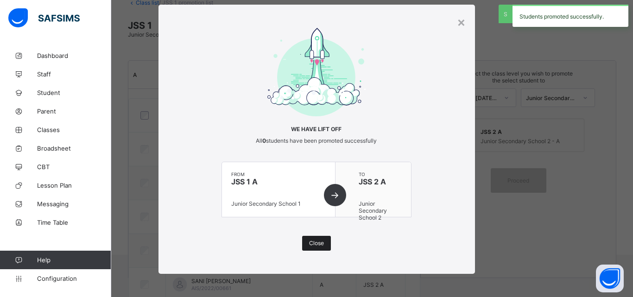
click at [319, 245] on span "Close" at bounding box center [316, 242] width 15 height 7
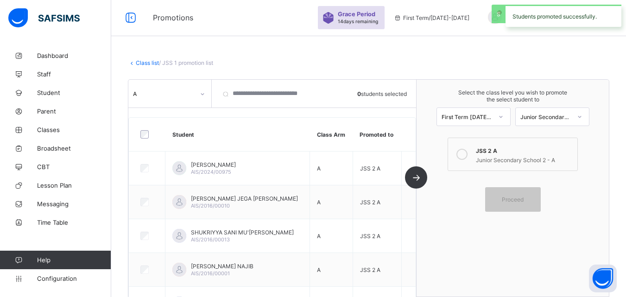
scroll to position [0, 0]
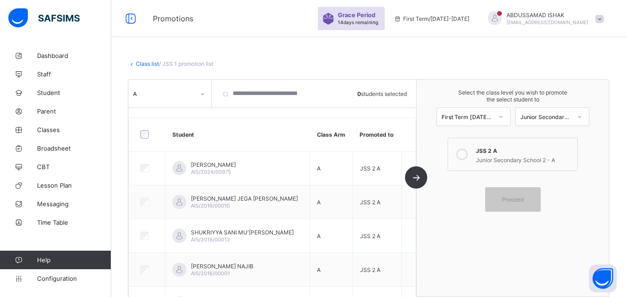
click at [153, 61] on link "Class list" at bounding box center [147, 63] width 23 height 7
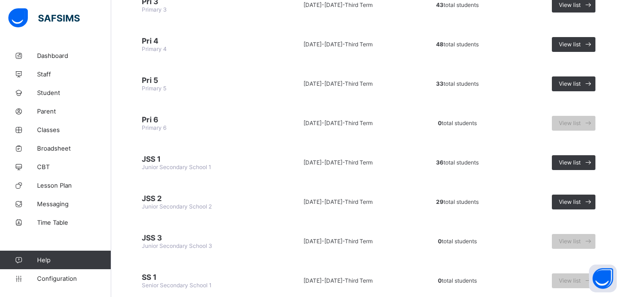
scroll to position [347, 0]
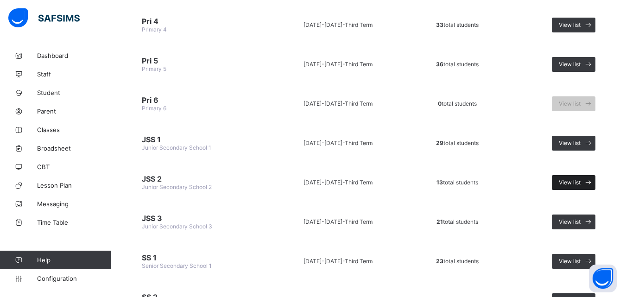
click at [567, 178] on div "View list" at bounding box center [574, 182] width 44 height 15
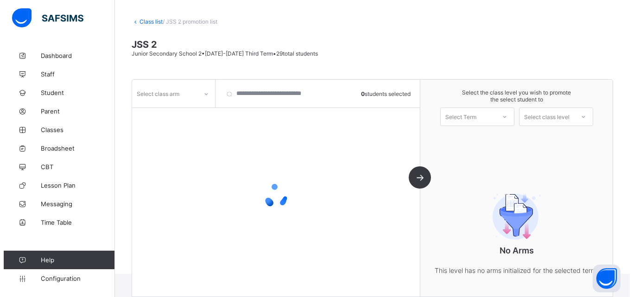
scroll to position [42, 0]
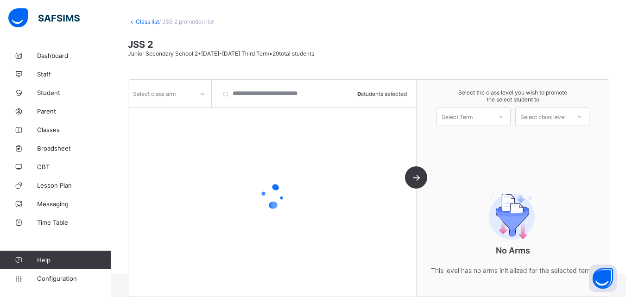
click at [178, 80] on div "Select class arm" at bounding box center [169, 94] width 83 height 28
click at [184, 89] on div "Select class arm" at bounding box center [160, 93] width 65 height 13
click at [172, 115] on div "A" at bounding box center [170, 114] width 82 height 14
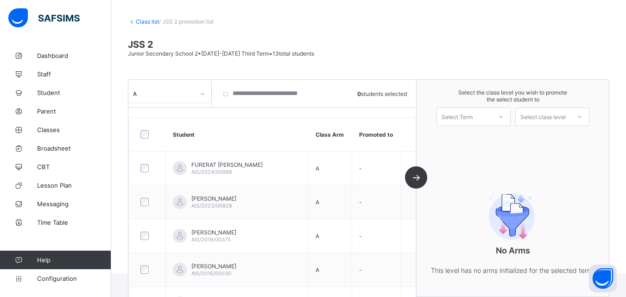
click at [491, 118] on div "Select Term" at bounding box center [464, 116] width 55 height 13
click at [490, 138] on div "First Term [DATE]-[DATE]" at bounding box center [473, 140] width 73 height 21
click at [547, 116] on div "Select class level" at bounding box center [542, 116] width 45 height 19
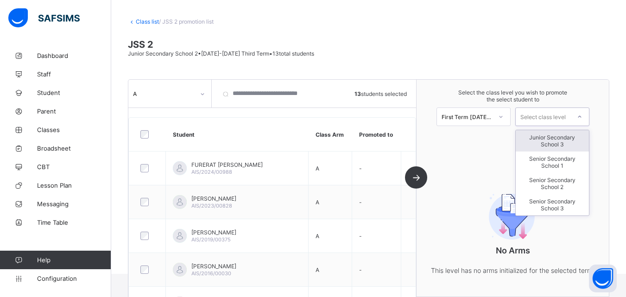
click at [546, 145] on div "Junior Secondary School 3" at bounding box center [552, 140] width 73 height 21
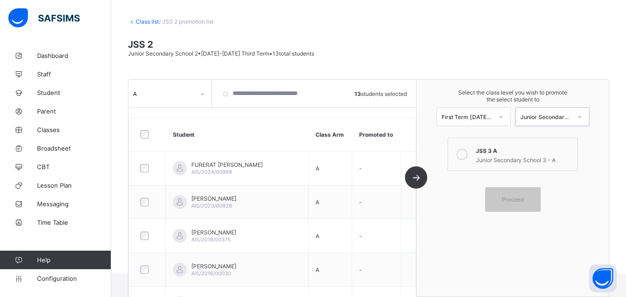
click at [508, 148] on div "JSS 3 A" at bounding box center [524, 149] width 96 height 9
click at [521, 193] on div "Proceed" at bounding box center [513, 199] width 56 height 25
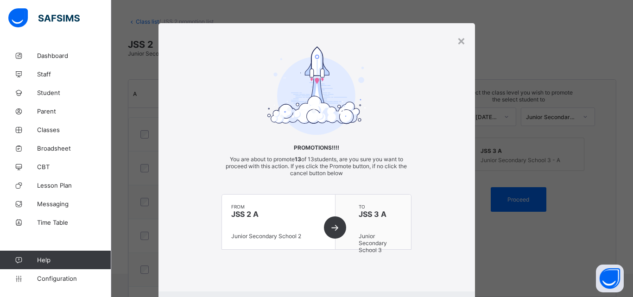
scroll to position [51, 0]
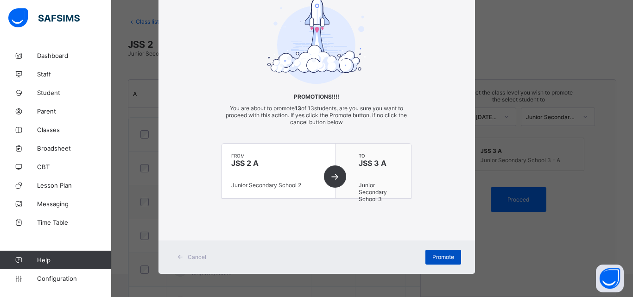
click at [433, 255] on span "Promote" at bounding box center [443, 256] width 22 height 7
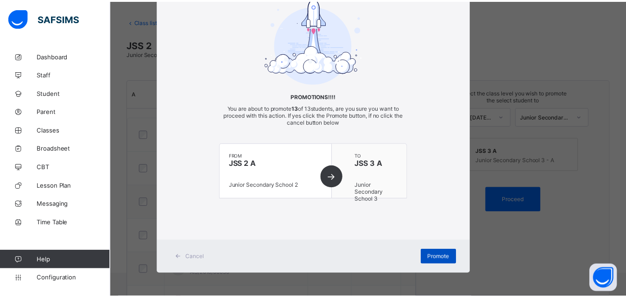
scroll to position [19, 0]
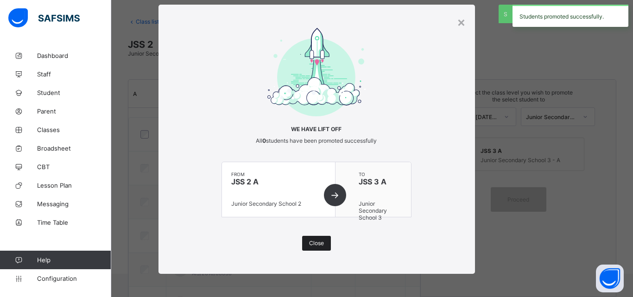
click at [326, 242] on div "Close" at bounding box center [316, 243] width 29 height 15
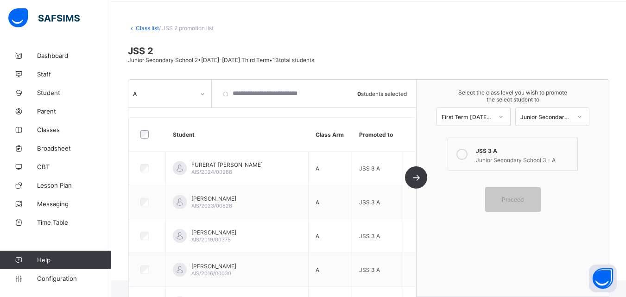
scroll to position [34, 0]
click at [143, 27] on link "Class list" at bounding box center [147, 29] width 23 height 7
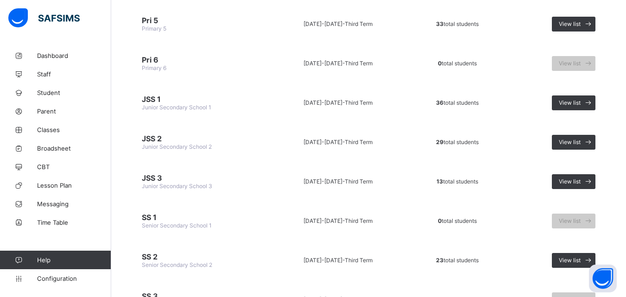
scroll to position [396, 0]
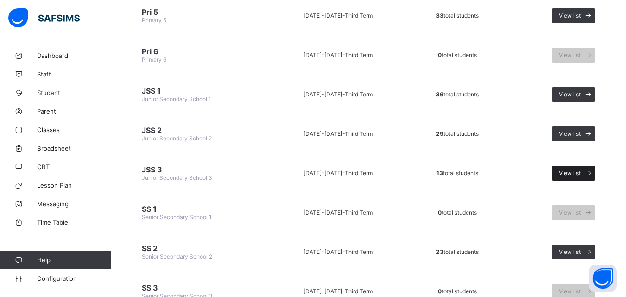
click at [573, 173] on span "View list" at bounding box center [570, 173] width 22 height 7
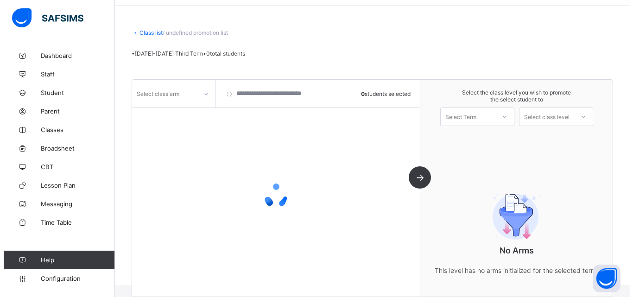
scroll to position [42, 0]
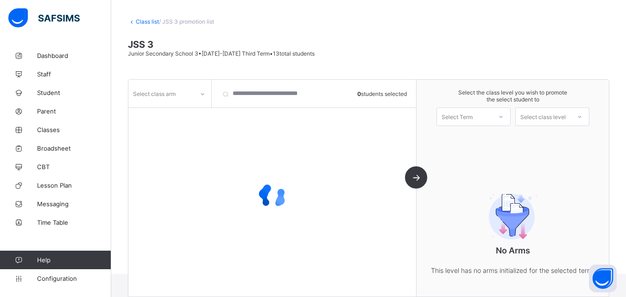
click at [176, 99] on div "Select class arm" at bounding box center [160, 93] width 65 height 13
click at [176, 100] on div "Select class arm" at bounding box center [160, 93] width 65 height 13
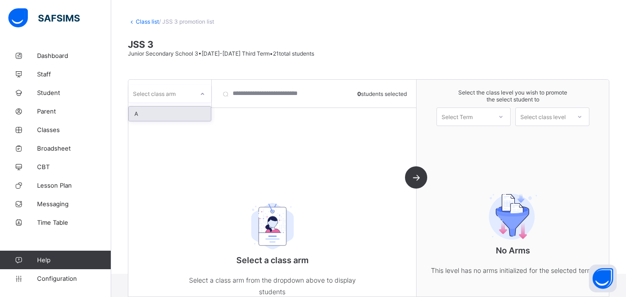
click at [176, 100] on div "Select class arm" at bounding box center [160, 93] width 65 height 13
click at [172, 111] on div "A" at bounding box center [170, 114] width 82 height 14
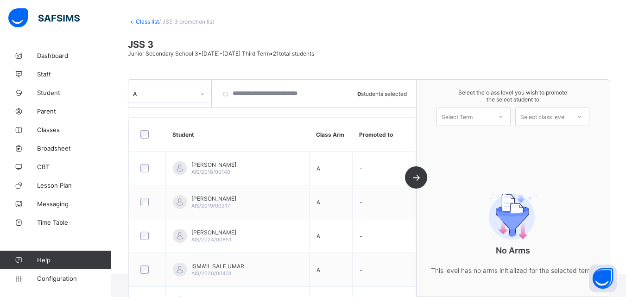
click at [472, 113] on div "Select Term" at bounding box center [456, 116] width 31 height 19
click at [475, 135] on div "First Term [DATE]-[DATE]" at bounding box center [473, 140] width 73 height 21
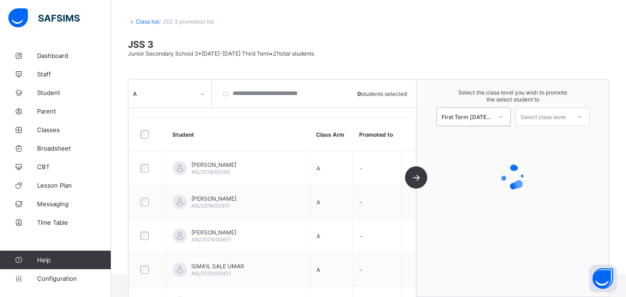
click at [540, 121] on div "Select class level" at bounding box center [542, 116] width 45 height 19
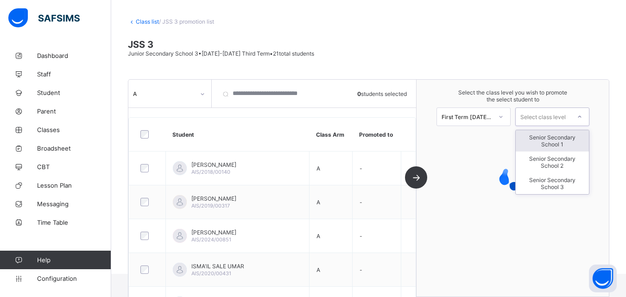
click at [553, 147] on div "Senior Secondary School 1" at bounding box center [552, 140] width 73 height 21
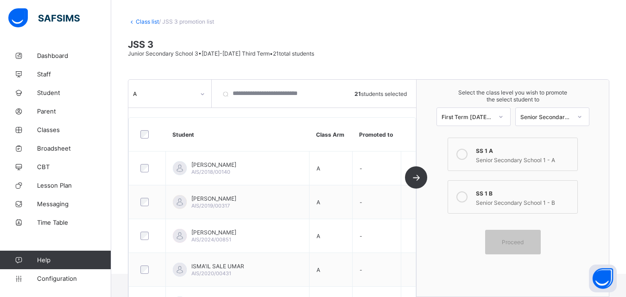
click at [467, 153] on icon at bounding box center [461, 154] width 11 height 11
click at [527, 237] on div "Proceed" at bounding box center [513, 242] width 56 height 25
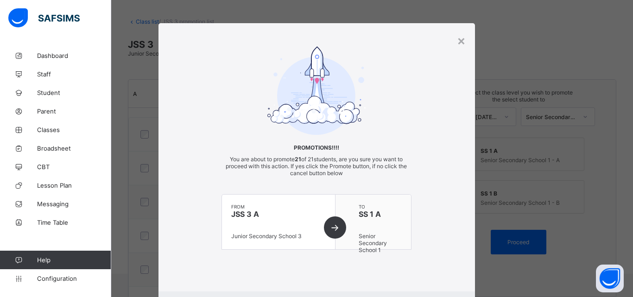
scroll to position [51, 0]
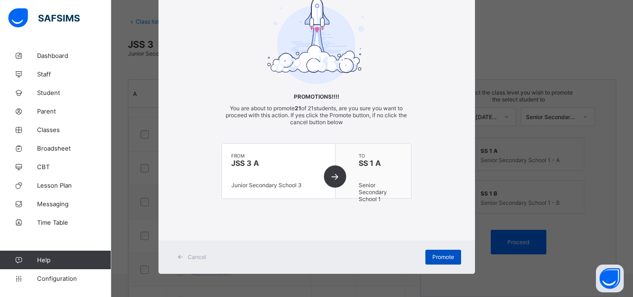
click at [440, 255] on span "Promote" at bounding box center [443, 256] width 22 height 7
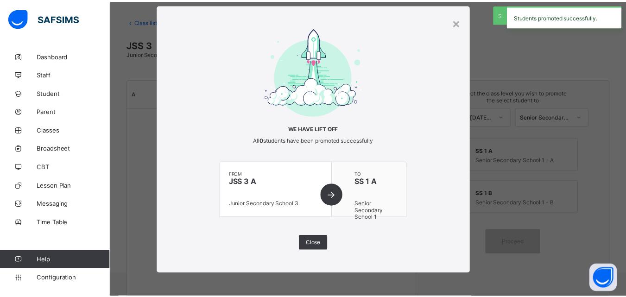
scroll to position [19, 0]
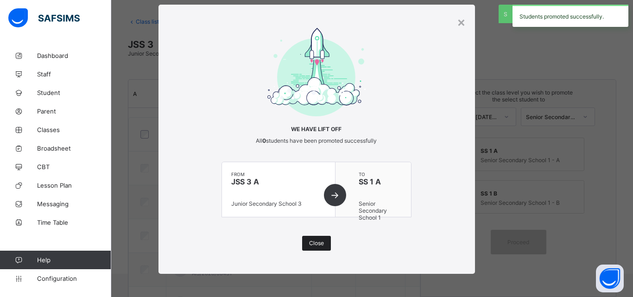
click at [320, 237] on div "Close" at bounding box center [316, 243] width 29 height 15
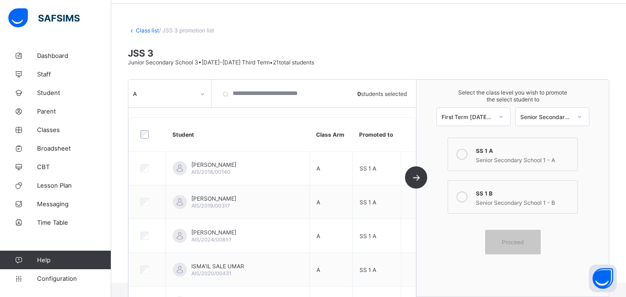
scroll to position [29, 0]
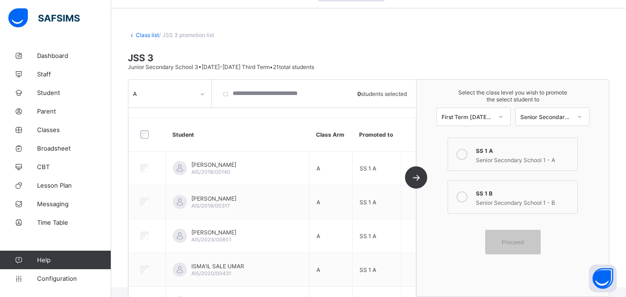
click at [143, 34] on link "Class list" at bounding box center [147, 34] width 23 height 7
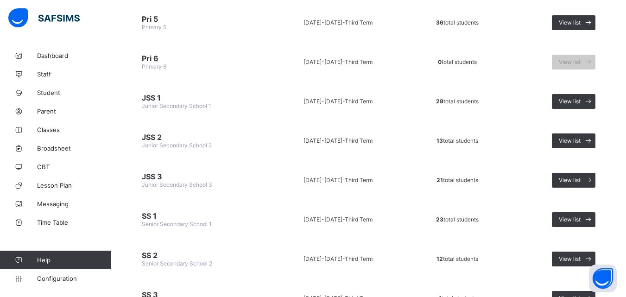
scroll to position [434, 0]
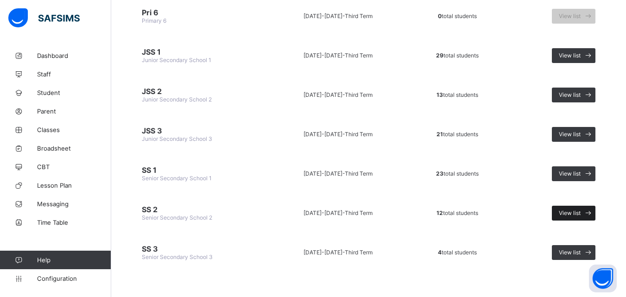
click at [580, 215] on span "View list" at bounding box center [570, 212] width 22 height 7
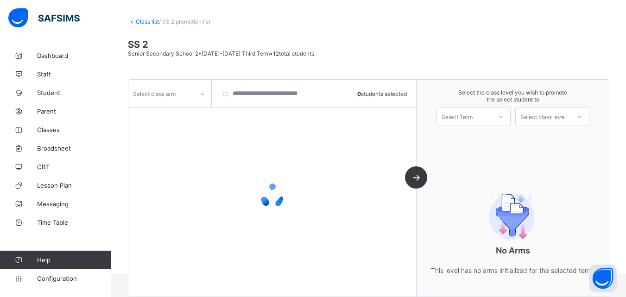
scroll to position [61, 0]
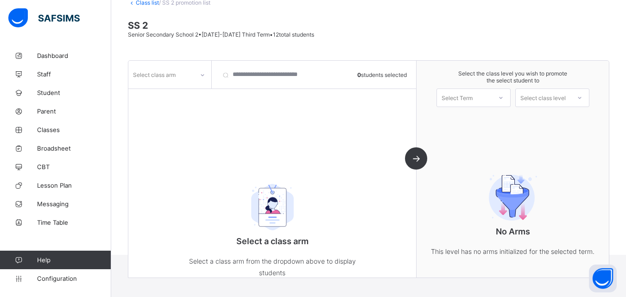
click at [200, 84] on div "Select class arm" at bounding box center [169, 75] width 83 height 28
click at [202, 76] on icon at bounding box center [203, 74] width 6 height 9
click at [185, 97] on div "A" at bounding box center [170, 95] width 82 height 14
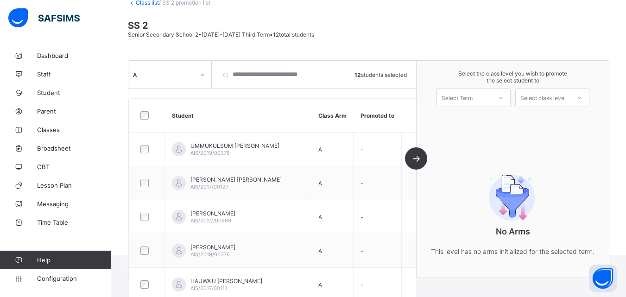
click at [483, 96] on div "Select Term" at bounding box center [464, 97] width 55 height 13
click at [477, 119] on div "First Term [DATE]-[DATE]" at bounding box center [473, 121] width 73 height 21
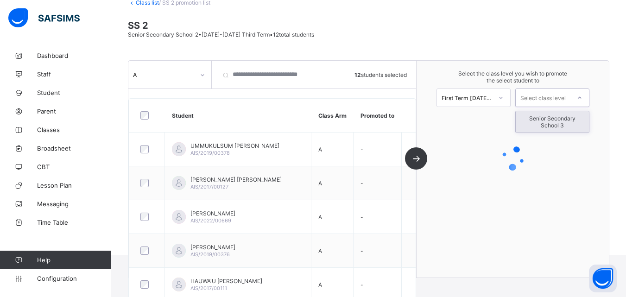
click at [549, 97] on div "Select class level" at bounding box center [542, 97] width 45 height 19
click at [554, 118] on div "Senior Secondary School 3" at bounding box center [552, 121] width 73 height 21
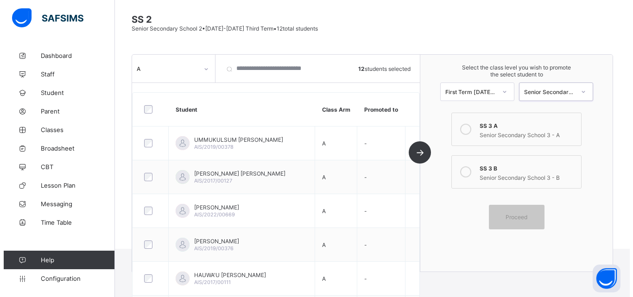
scroll to position [63, 0]
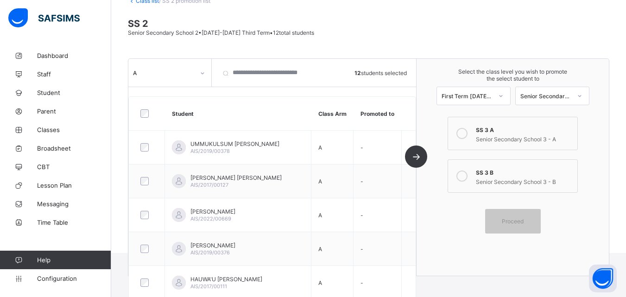
click at [495, 132] on div "SS 3 A" at bounding box center [524, 128] width 96 height 9
click at [523, 221] on span "Proceed" at bounding box center [513, 221] width 22 height 7
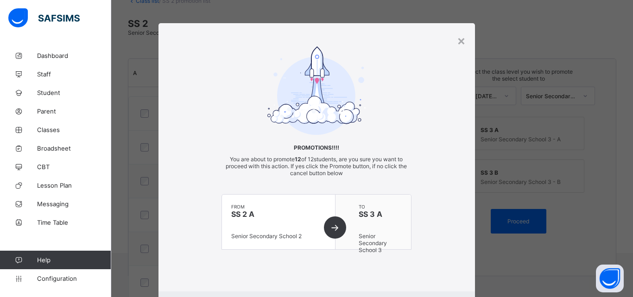
scroll to position [51, 0]
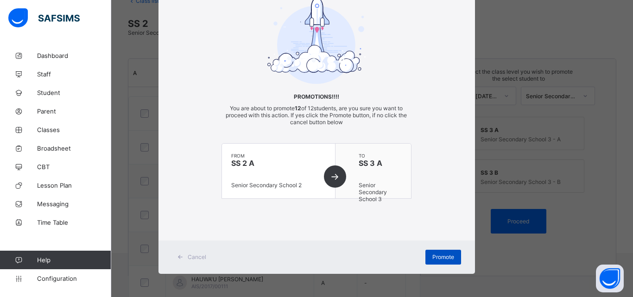
click at [449, 255] on span "Promote" at bounding box center [443, 256] width 22 height 7
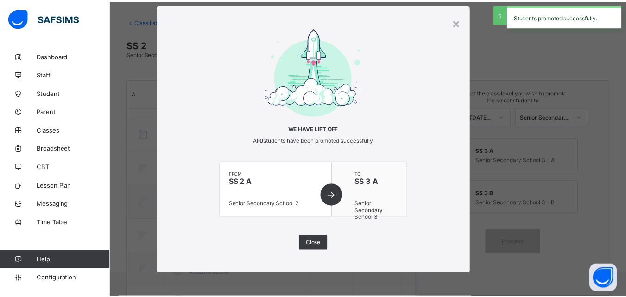
scroll to position [63, 0]
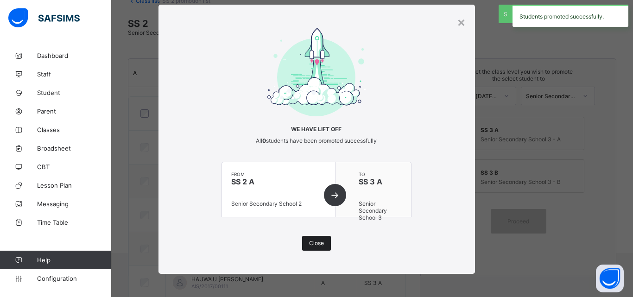
click at [321, 240] on span "Close" at bounding box center [316, 242] width 15 height 7
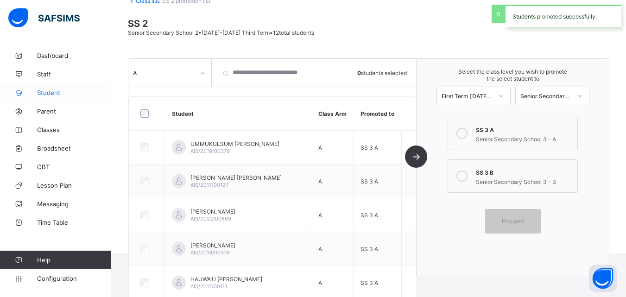
click at [30, 92] on icon at bounding box center [18, 92] width 37 height 7
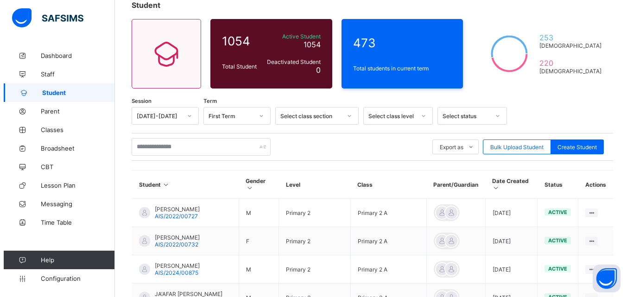
scroll to position [61, 0]
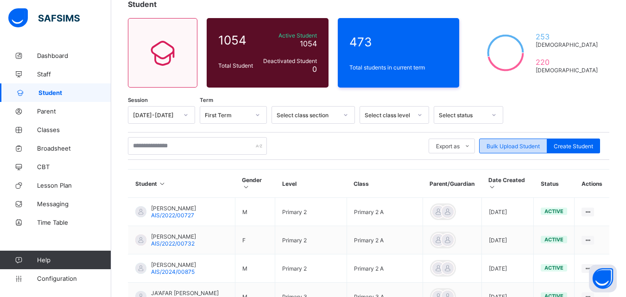
click at [516, 141] on div "Bulk Upload Student" at bounding box center [513, 145] width 68 height 15
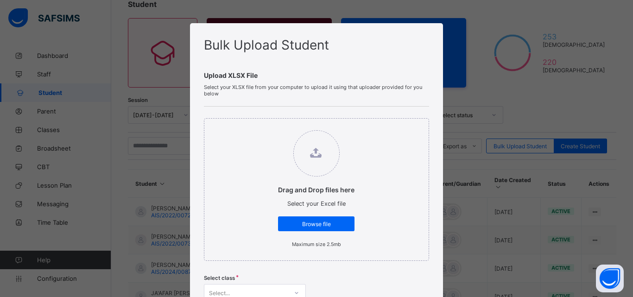
click at [619, 95] on div "Bulk Upload Student Upload XLSX File Select your XLSX file from your computer t…" at bounding box center [316, 148] width 633 height 297
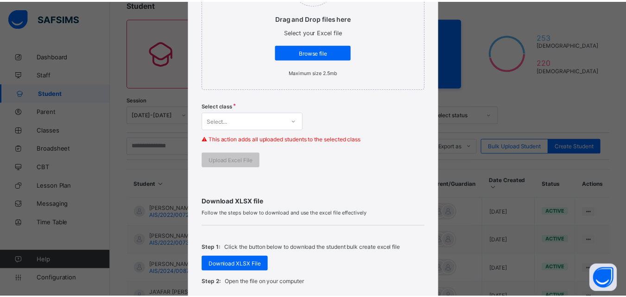
scroll to position [190, 0]
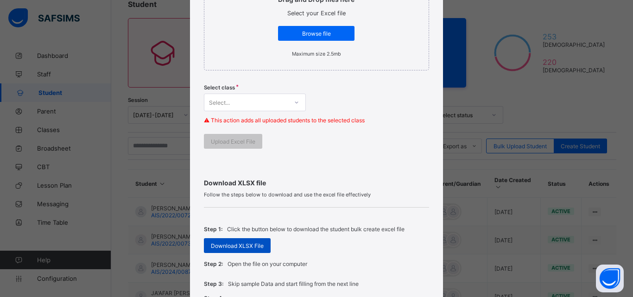
click at [243, 244] on span "Download XLSX File" at bounding box center [237, 245] width 53 height 7
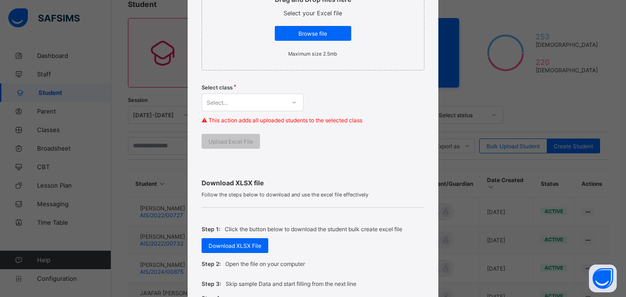
click at [465, 81] on div "Bulk Upload Student Upload XLSX File Select your XLSX file from your computer t…" at bounding box center [313, 148] width 626 height 297
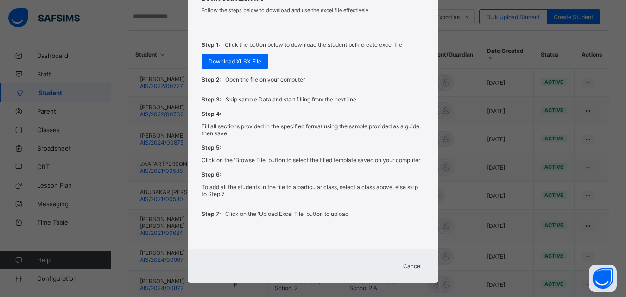
scroll to position [384, 0]
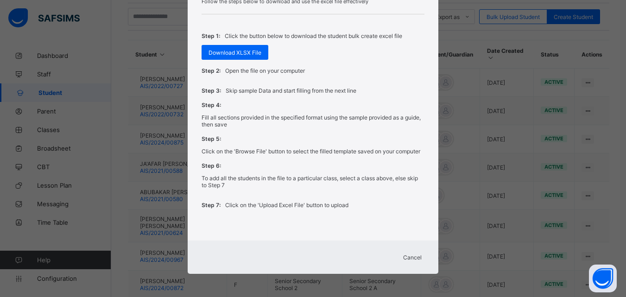
click at [409, 256] on span "Cancel" at bounding box center [412, 257] width 19 height 7
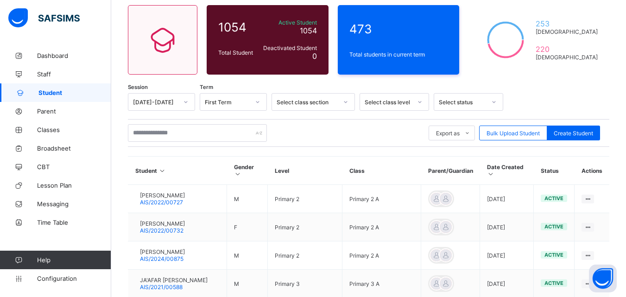
scroll to position [70, 0]
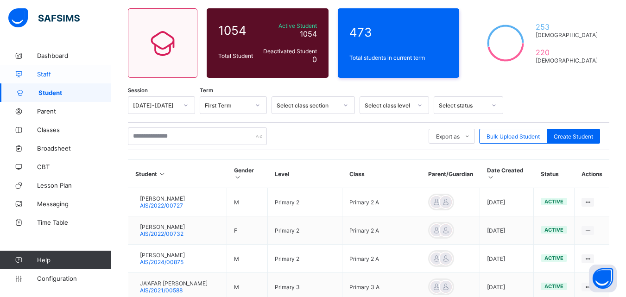
click at [50, 77] on span "Staff" at bounding box center [74, 73] width 74 height 7
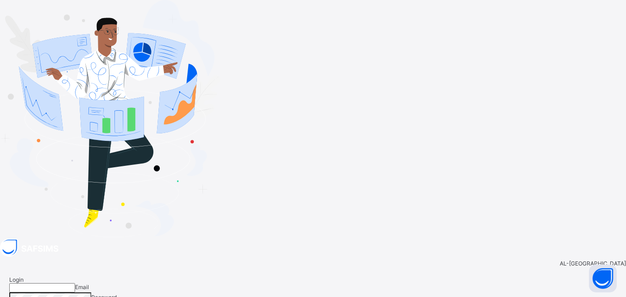
type input "**********"
